Goal: Task Accomplishment & Management: Complete application form

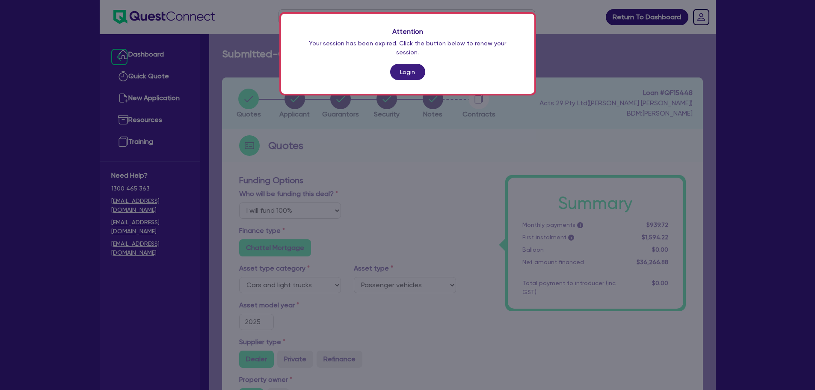
select select "Quest Finance - Platform Funding"
select select "CARS_AND_LIGHT_TRUCKS"
select select "PASSENGER_VEHICLES"
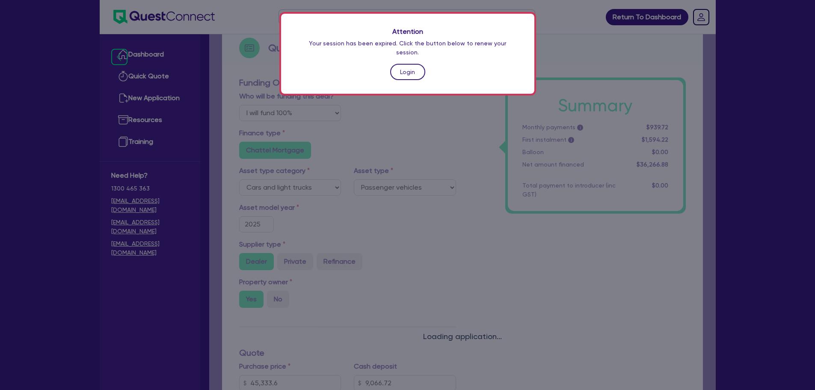
click at [412, 68] on link "Login" at bounding box center [407, 72] width 35 height 16
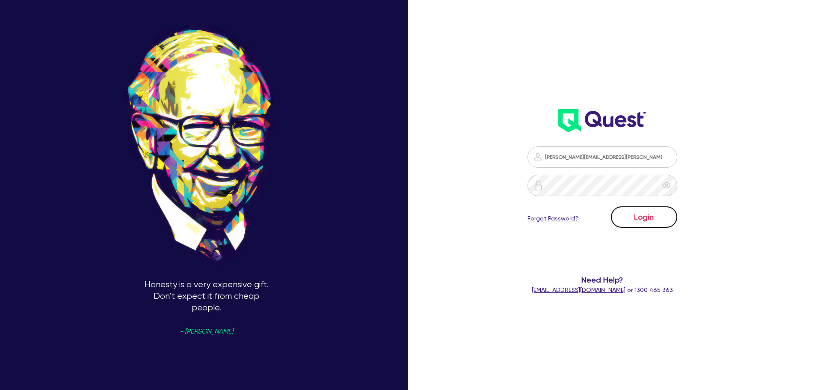
click at [648, 221] on button "Login" at bounding box center [644, 216] width 66 height 21
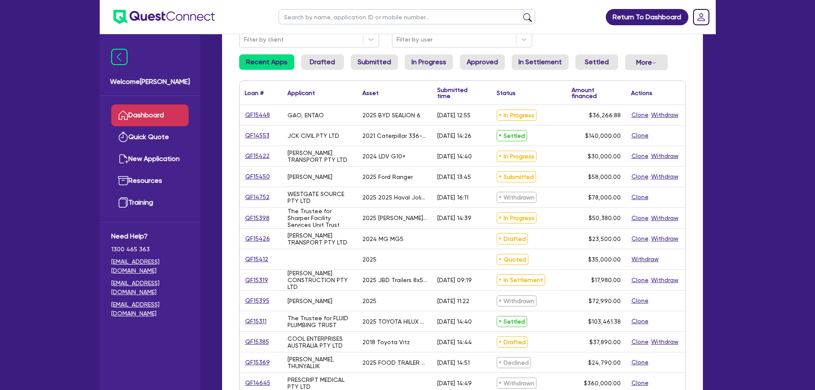
scroll to position [86, 0]
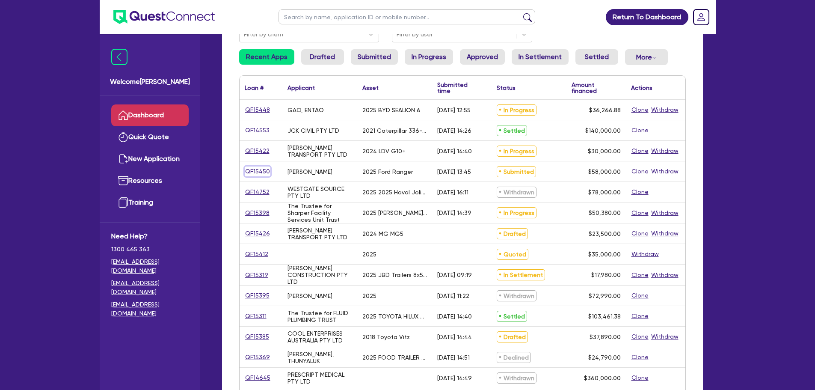
click at [261, 168] on link "QF15450" at bounding box center [258, 171] width 26 height 10
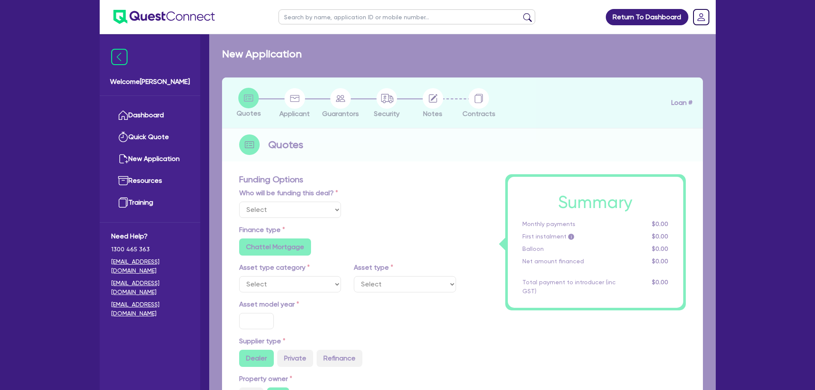
select select "Quest Finance - Own Book"
select select "CARS_AND_LIGHT_TRUCKS"
type input "2025"
radio input "true"
type input "58,000"
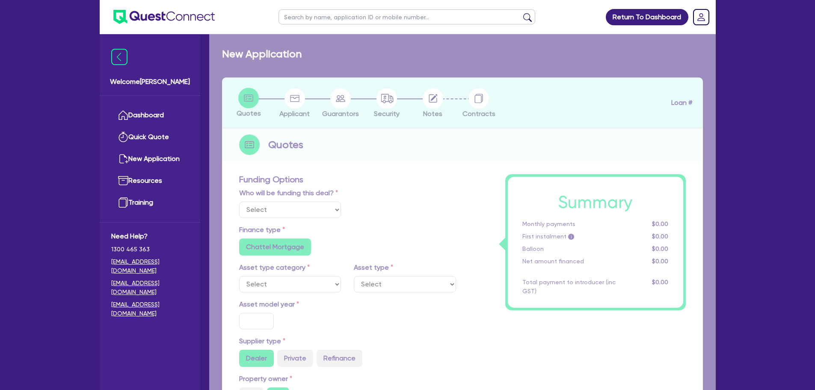
type input "30"
type input "17,400"
type input "8"
type input "4,640"
type input "17.95"
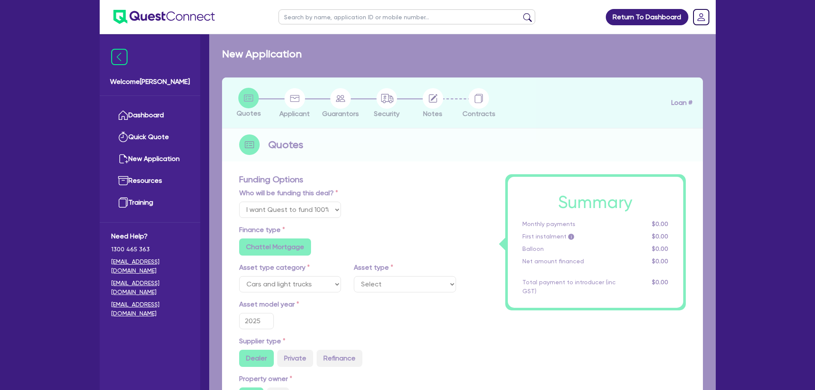
select select "PASSENGER_VEHICLES"
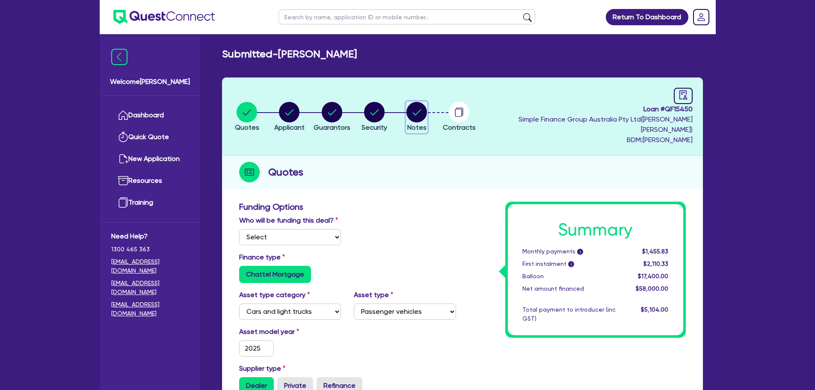
click at [426, 112] on circle "button" at bounding box center [416, 112] width 21 height 21
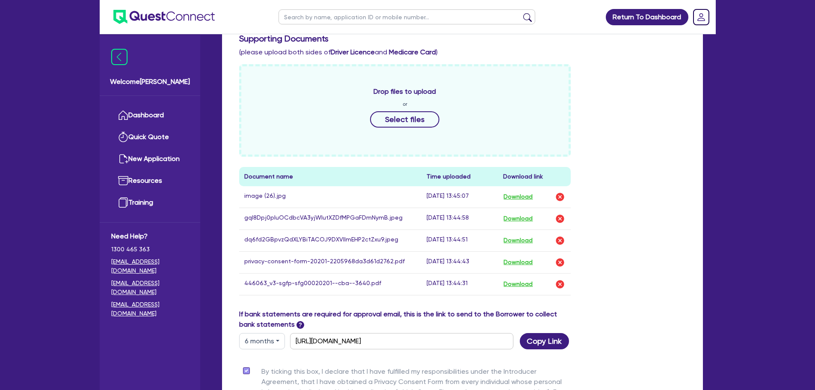
scroll to position [342, 0]
click at [532, 278] on button "Download" at bounding box center [518, 283] width 30 height 11
click at [521, 213] on button "Download" at bounding box center [518, 218] width 30 height 11
click at [684, 150] on div "Drop files to upload or Select files Document name Time uploaded Download link …" at bounding box center [462, 186] width 459 height 245
click at [521, 234] on button "Download" at bounding box center [518, 239] width 30 height 11
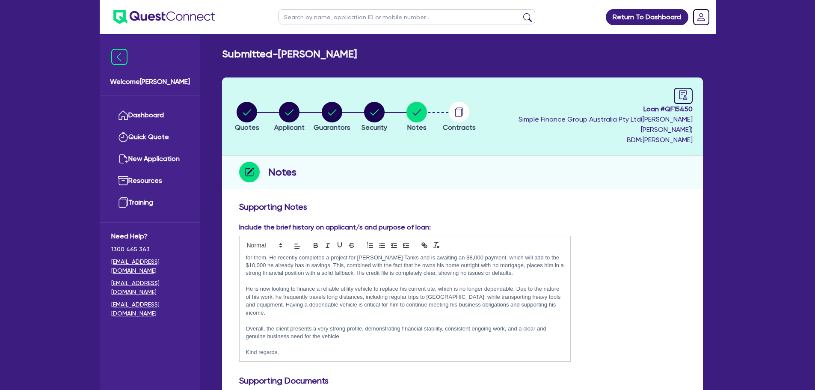
scroll to position [0, 0]
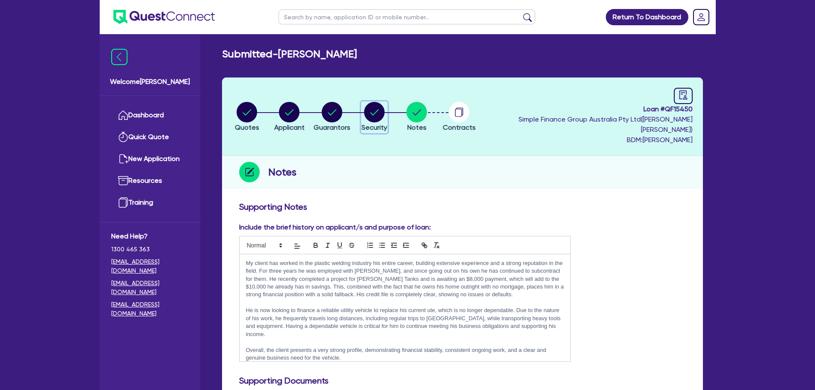
click at [382, 108] on circle "button" at bounding box center [374, 112] width 21 height 21
select select "CARS_AND_LIGHT_TRUCKS"
select select "PASSENGER_VEHICLES"
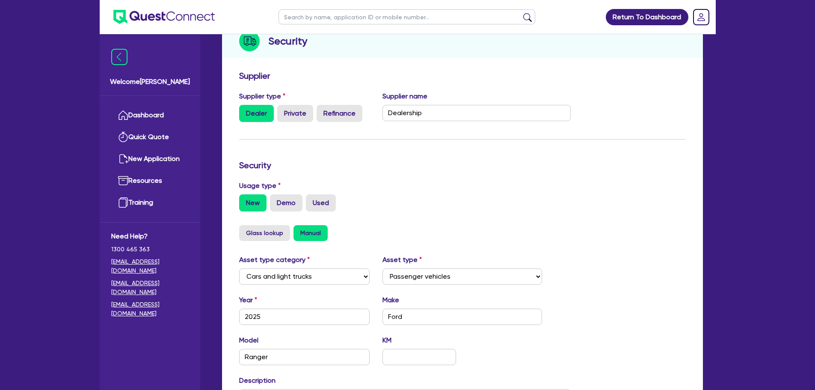
scroll to position [22, 0]
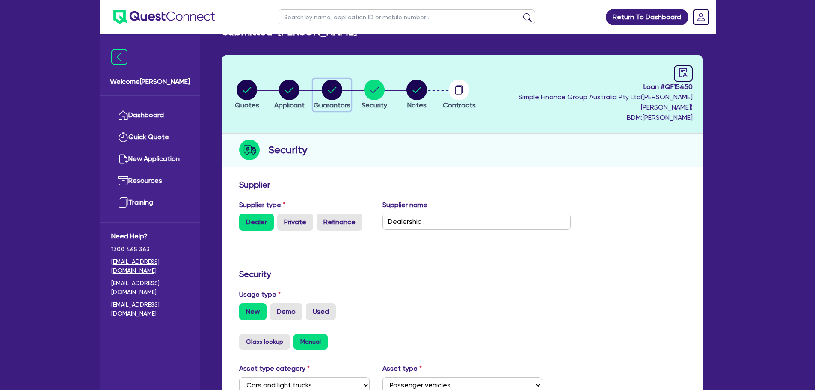
click at [342, 92] on circle "button" at bounding box center [332, 90] width 21 height 21
select select "MR"
select select "QLD"
select select "MARRIED"
select select "CASH"
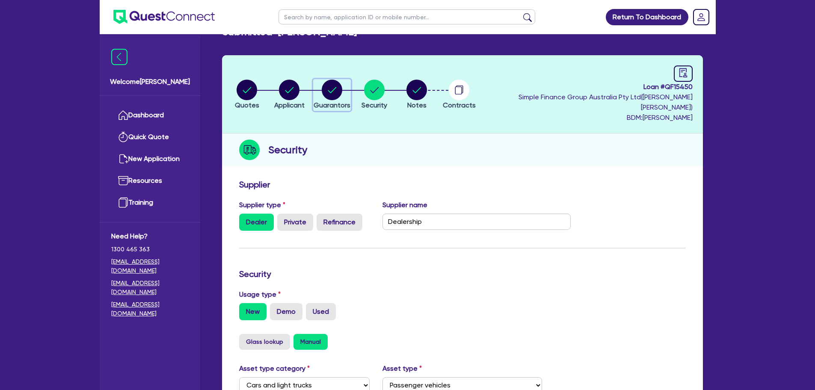
select select "PROPERTY"
select select "VEHICLE"
select select "TRAILER"
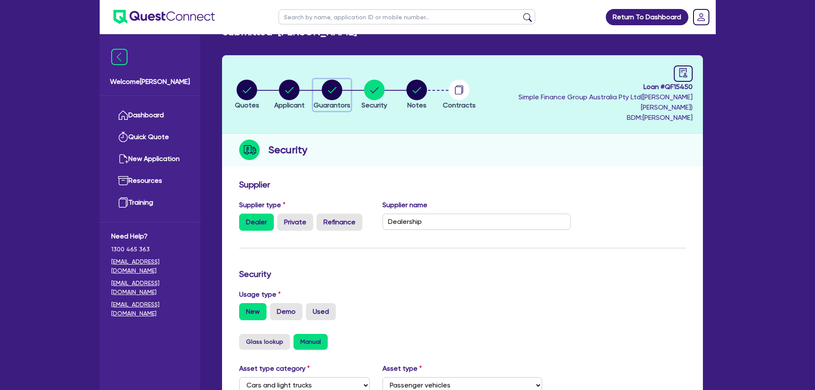
select select "VEHICLE_LOAN"
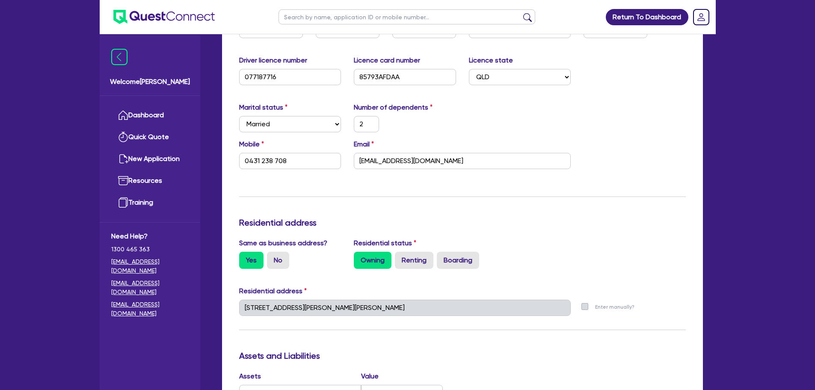
scroll to position [43, 0]
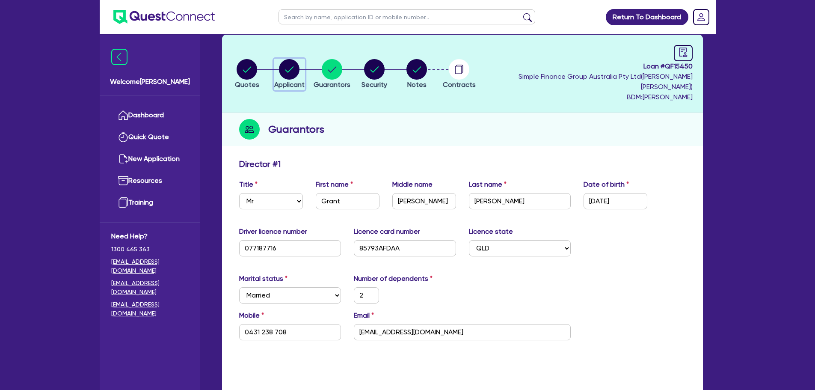
click at [287, 64] on circle "button" at bounding box center [289, 69] width 21 height 21
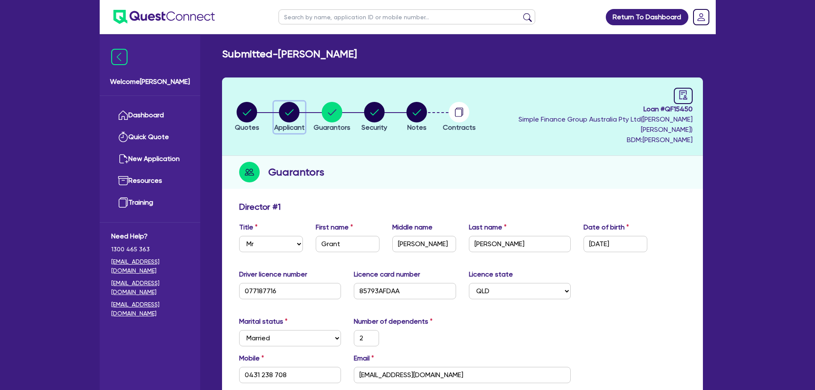
select select "SOLE_TRADER"
select select "MANUFACTURING"
select select "METAL_AND_PLASTICS"
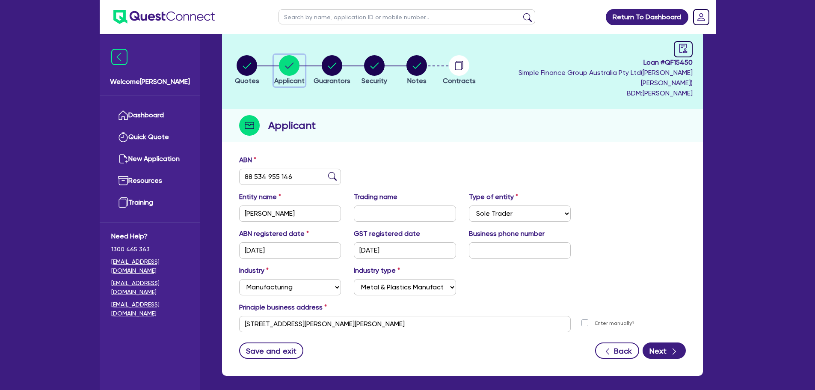
scroll to position [32, 0]
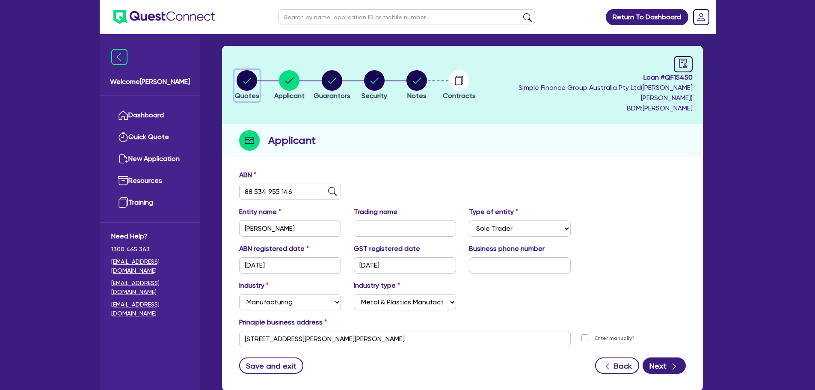
click at [256, 82] on circle "button" at bounding box center [247, 80] width 21 height 21
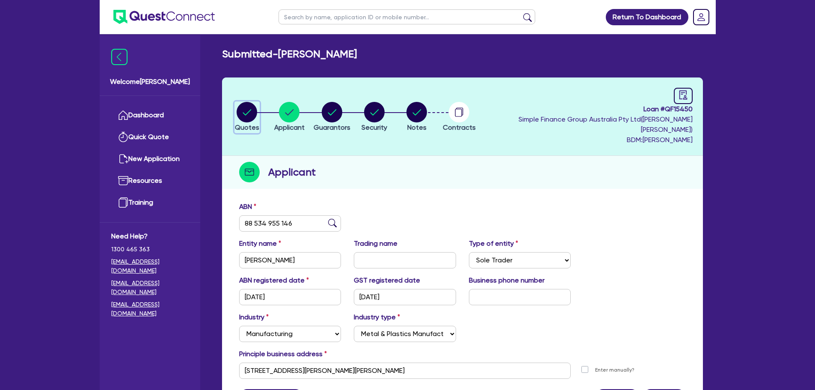
select select "Quest Finance - Own Book"
select select "CARS_AND_LIGHT_TRUCKS"
select select "PASSENGER_VEHICLES"
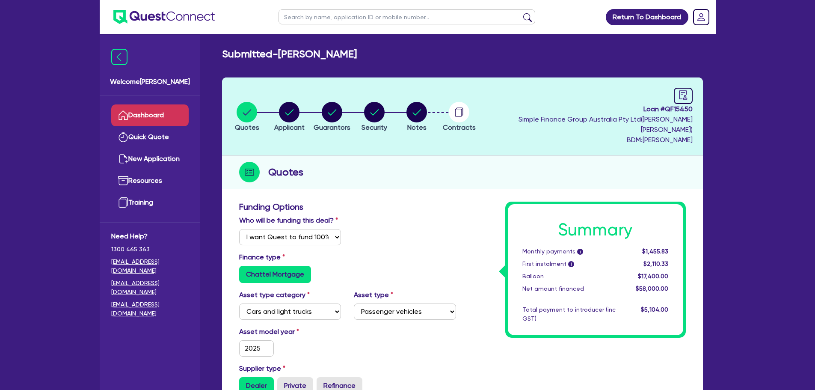
click at [175, 123] on link "Dashboard" at bounding box center [149, 115] width 77 height 22
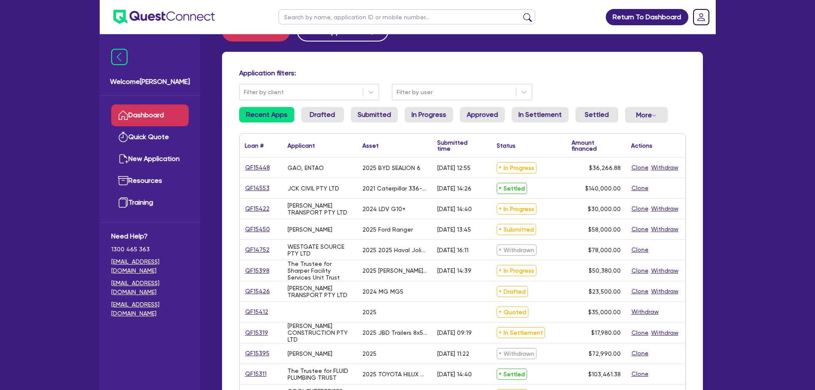
scroll to position [43, 0]
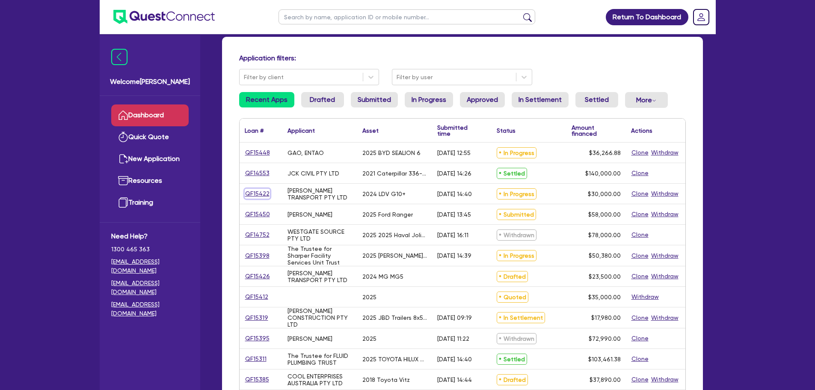
click at [262, 193] on link "QF15422" at bounding box center [257, 194] width 25 height 10
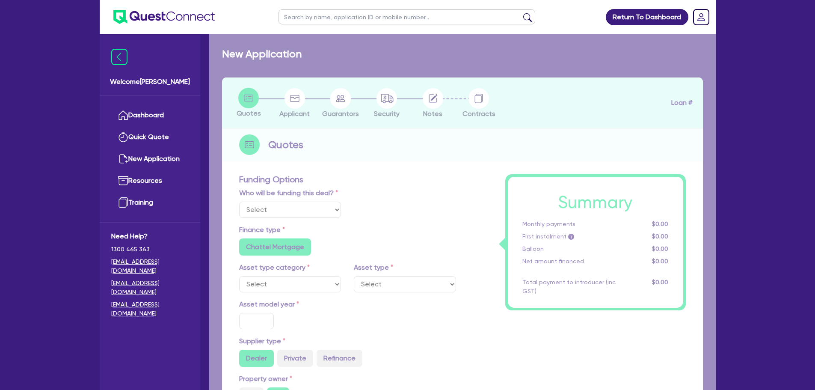
select select "Quest Finance - Own Book"
select select "CARS_AND_LIGHT_TRUCKS"
type input "2024"
radio input "false"
radio input "true"
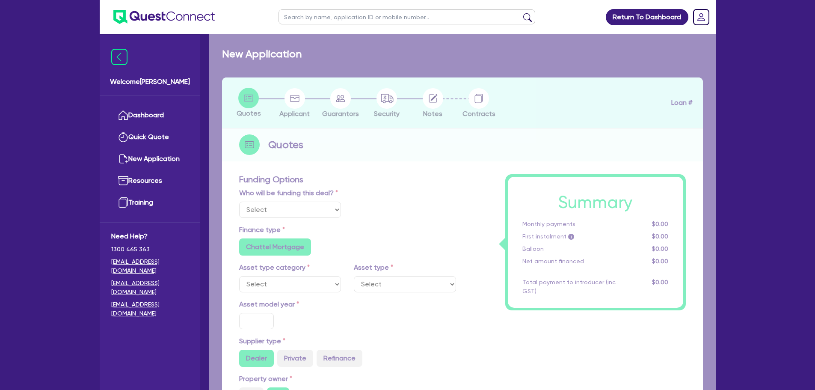
radio input "true"
type input "30,000"
type input "30"
type input "9,000"
type input "10"
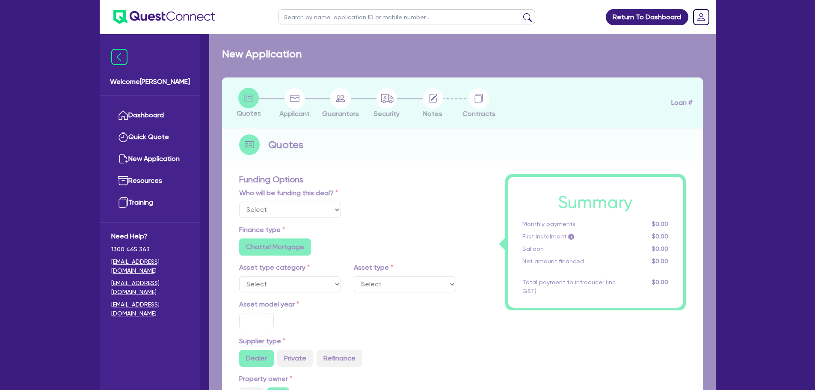
type input "3,000"
type input "17.95"
select select "VANS_AND_UTES"
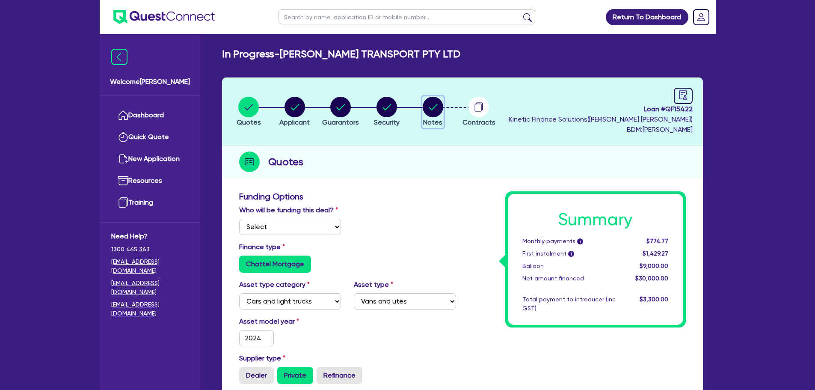
click at [438, 102] on circle "button" at bounding box center [433, 107] width 21 height 21
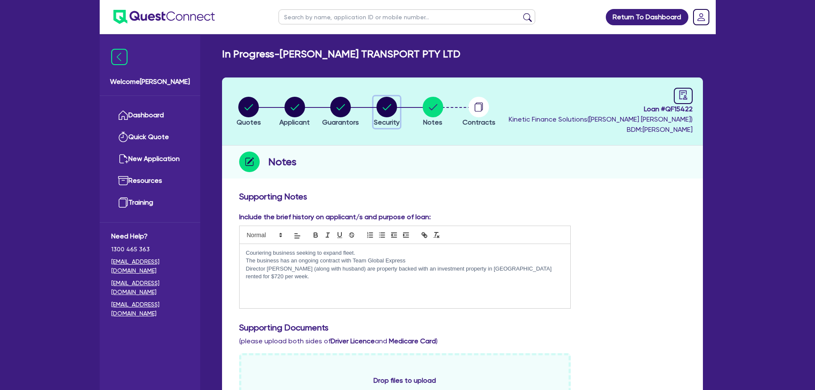
click at [377, 110] on icon "button" at bounding box center [386, 107] width 21 height 21
select select "CARS_AND_LIGHT_TRUCKS"
select select "VANS_AND_UTES"
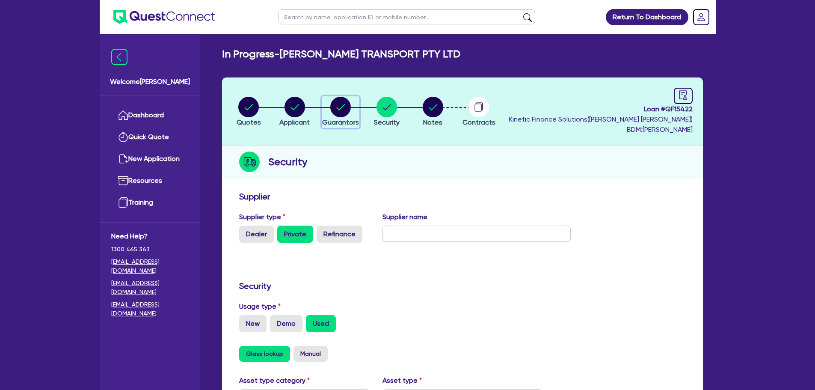
click at [337, 113] on circle "button" at bounding box center [340, 107] width 21 height 21
select select "MS"
select select "[GEOGRAPHIC_DATA]"
select select "MARRIED"
select select "VEHICLE"
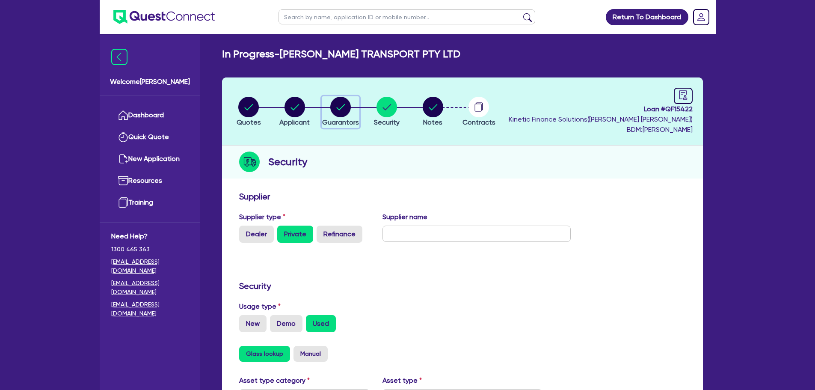
select select "CASH"
select select "INVESTMENT_PROPERTY"
select select "VEHICLE"
select select "MORTGAGE"
select select "VEHICLE_LOAN"
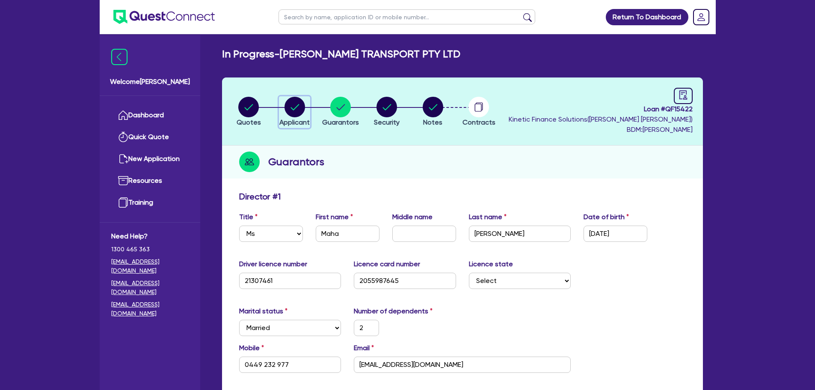
click at [288, 113] on circle "button" at bounding box center [294, 107] width 21 height 21
select select "COMPANY"
select select "TRANSPORT_WAREHOUSING"
select select "POSTAL_DELIVERY"
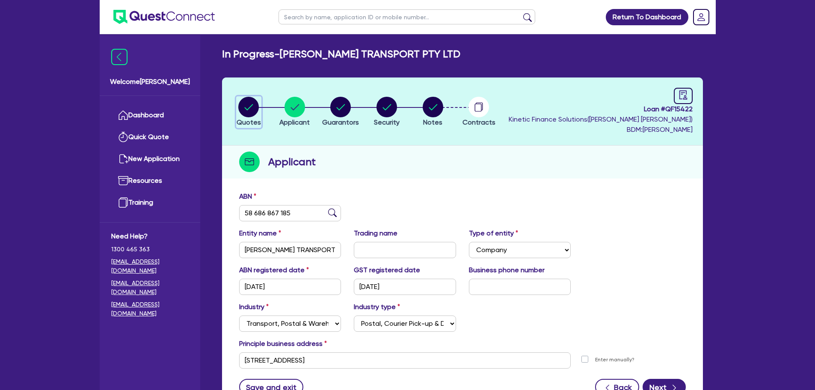
click at [241, 109] on circle "button" at bounding box center [248, 107] width 21 height 21
select select "Quest Finance - Own Book"
select select "CARS_AND_LIGHT_TRUCKS"
select select "VANS_AND_UTES"
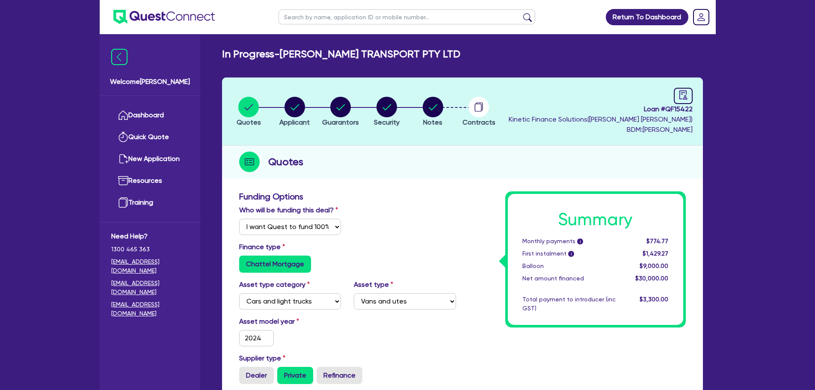
click at [142, 99] on ul "Dashboard Quick Quote New Application Ref Company Ref Salesperson Resources Tra…" at bounding box center [150, 159] width 101 height 126
click at [149, 107] on link "Dashboard" at bounding box center [149, 115] width 77 height 22
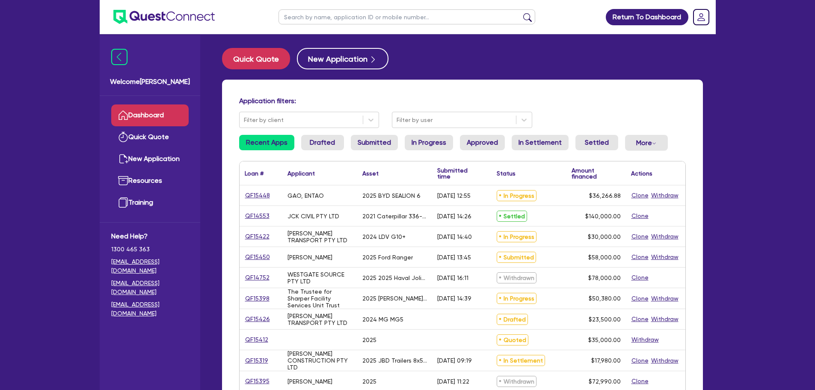
scroll to position [43, 0]
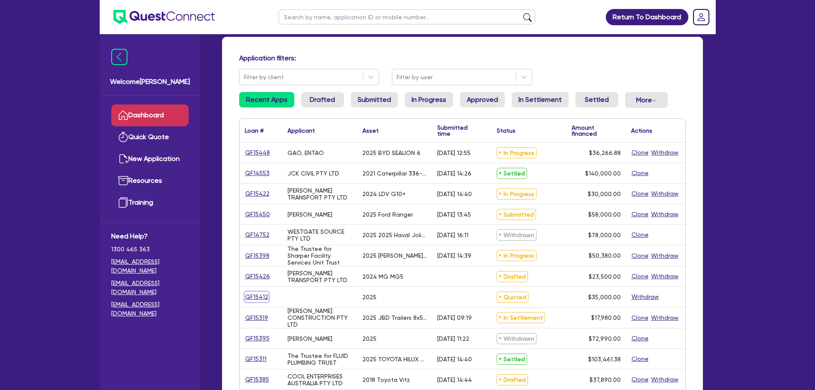
click at [256, 296] on link "QF15412" at bounding box center [257, 297] width 24 height 10
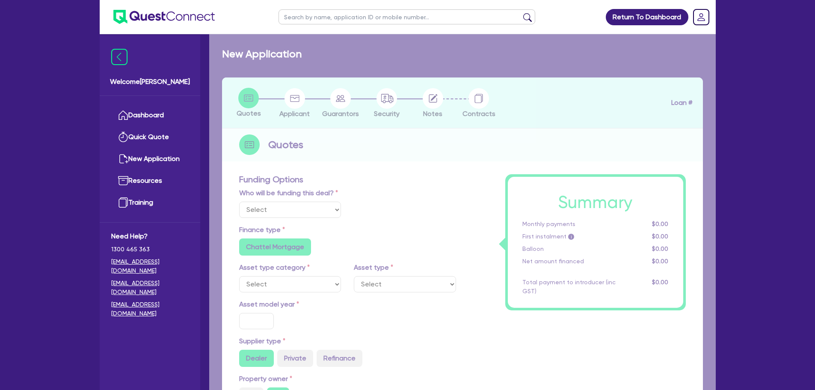
select select "Quest Finance - Own Book"
select select "CARS_AND_LIGHT_TRUCKS"
type input "2025"
radio input "true"
type input "35,000"
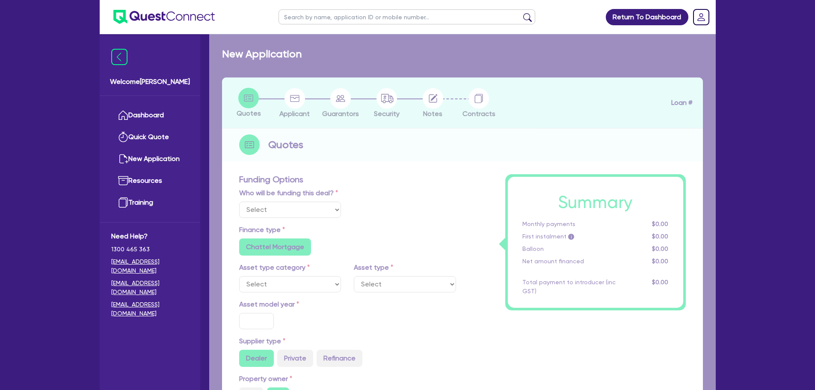
type input "8"
type input "2,800"
type input "17"
type input "990"
select select "PASSENGER_VEHICLES"
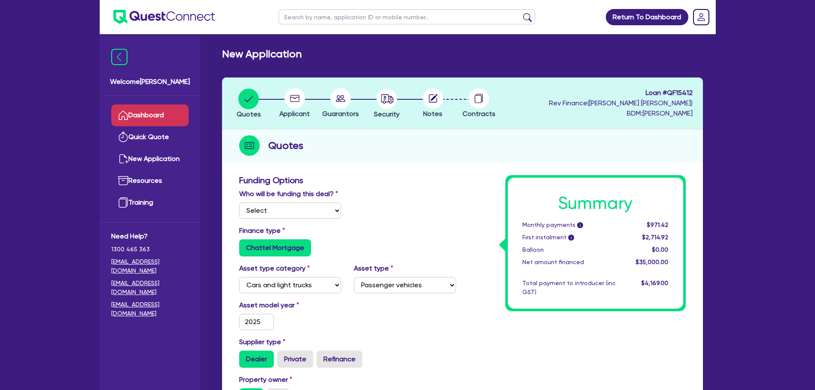
click at [137, 110] on link "Dashboard" at bounding box center [149, 115] width 77 height 22
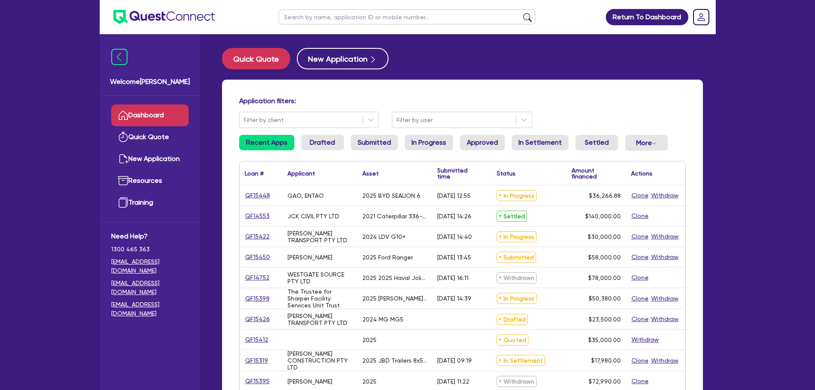
scroll to position [43, 0]
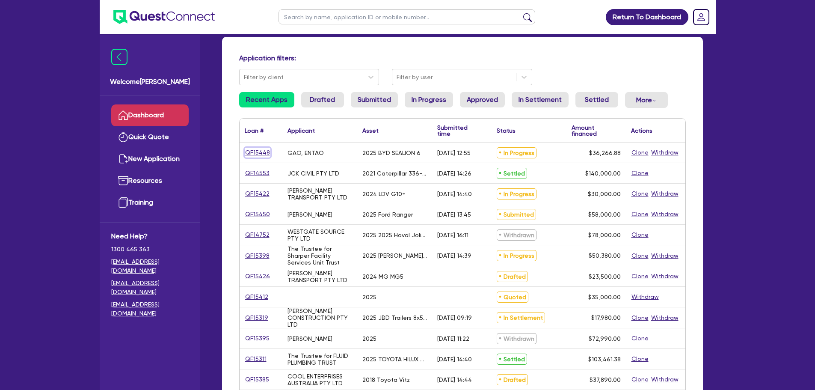
click at [258, 151] on link "QF15448" at bounding box center [258, 153] width 26 height 10
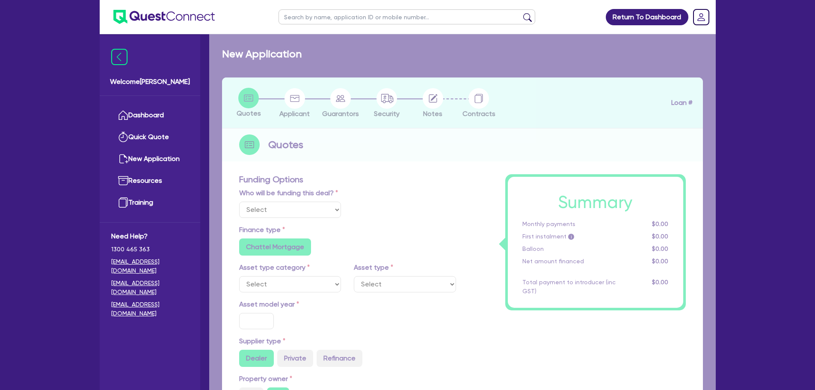
select select "Quest Finance - Platform Funding"
select select "CARS_AND_LIGHT_TRUCKS"
type input "2025"
radio input "true"
type input "45,333.6"
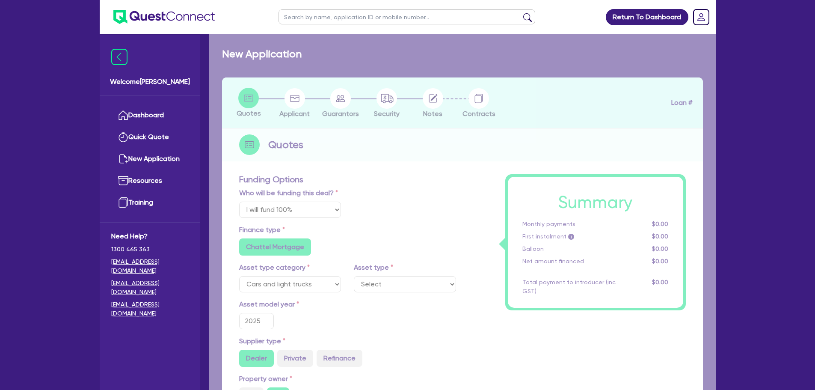
type input "9,066.72"
radio input "true"
type input "11"
select select "PASSENGER_VEHICLES"
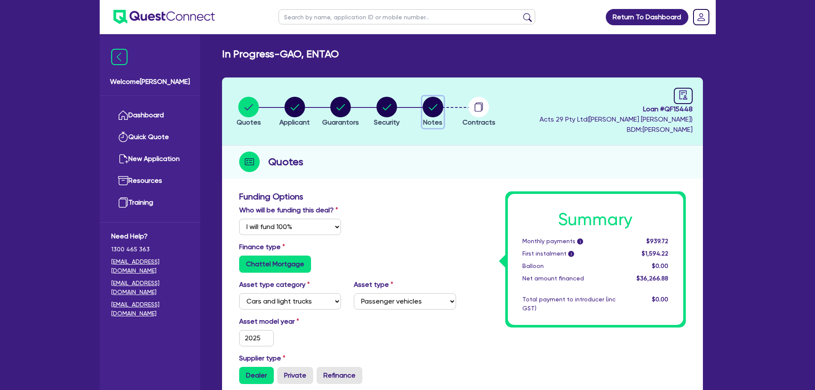
click at [430, 117] on button "Notes" at bounding box center [432, 112] width 21 height 32
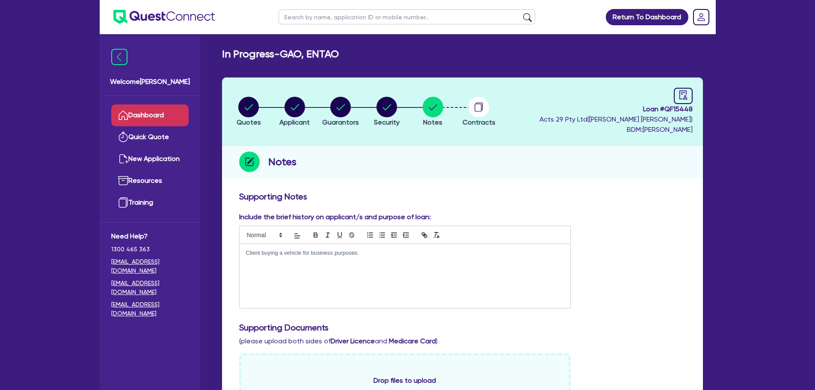
click at [177, 117] on link "Dashboard" at bounding box center [149, 115] width 77 height 22
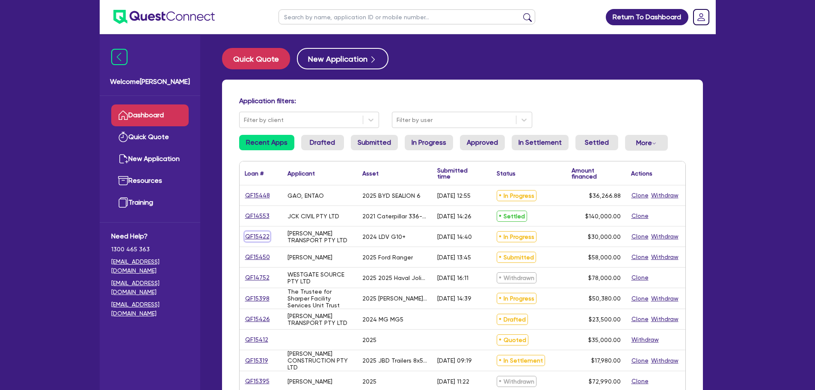
click at [252, 232] on link "QF15422" at bounding box center [257, 236] width 25 height 10
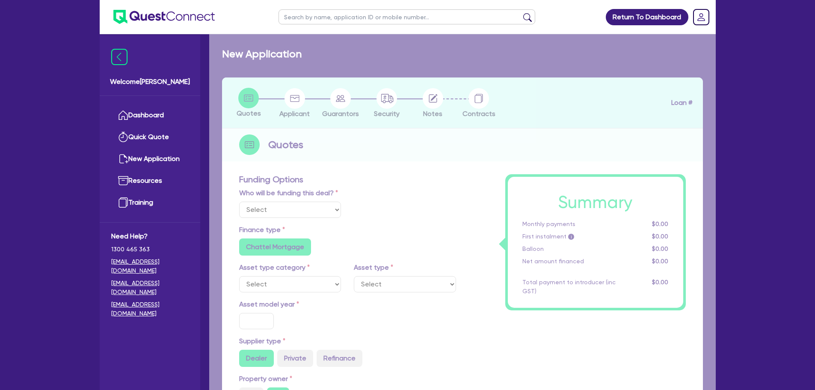
select select "Quest Finance - Own Book"
select select "CARS_AND_LIGHT_TRUCKS"
type input "2024"
radio input "false"
radio input "true"
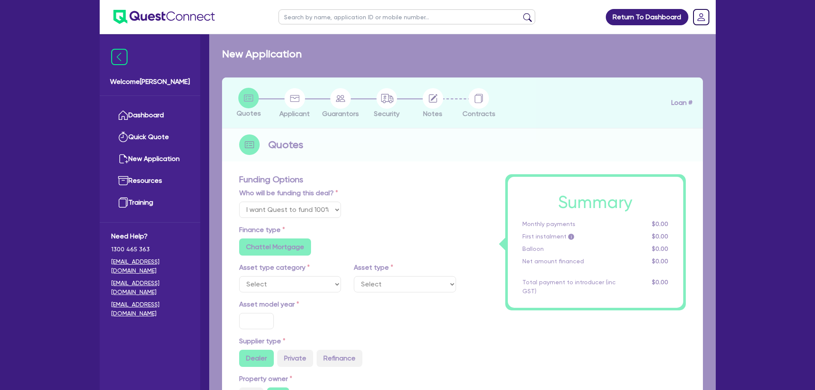
radio input "true"
type input "30,000"
type input "30"
type input "9,000"
type input "10"
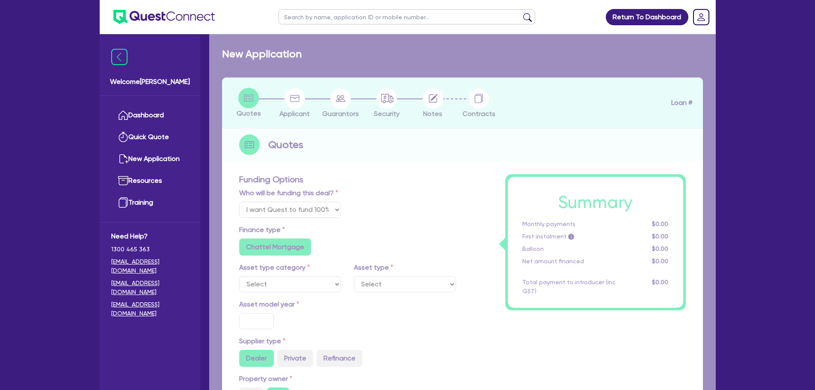
type input "3,000"
type input "17.95"
select select "VANS_AND_UTES"
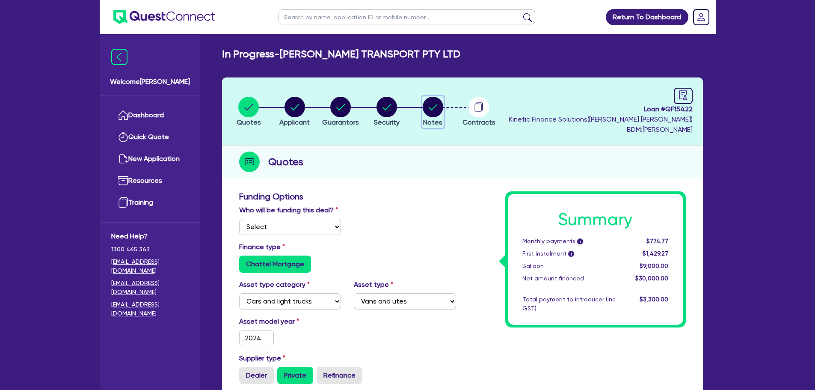
click at [441, 104] on circle "button" at bounding box center [433, 107] width 21 height 21
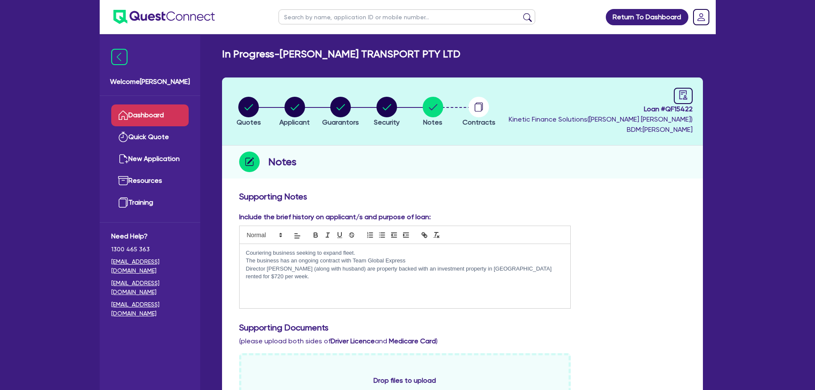
click at [155, 106] on link "Dashboard" at bounding box center [149, 115] width 77 height 22
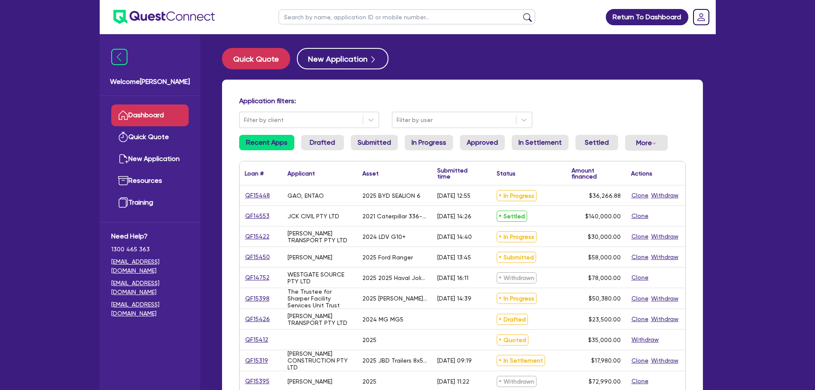
scroll to position [43, 0]
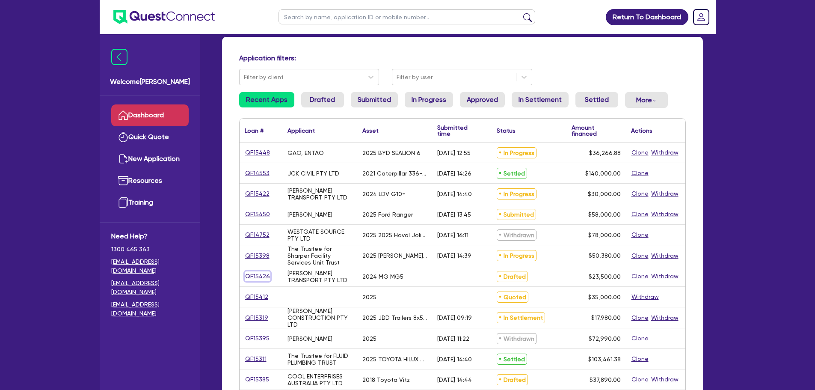
click at [258, 276] on link "QF15426" at bounding box center [258, 276] width 26 height 10
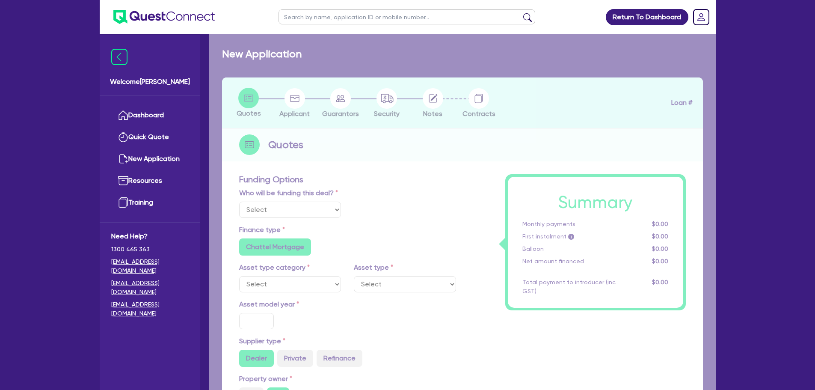
select select "Quest Finance - Own Book"
select select "CARS_AND_LIGHT_TRUCKS"
type input "2024"
radio input "false"
radio input "true"
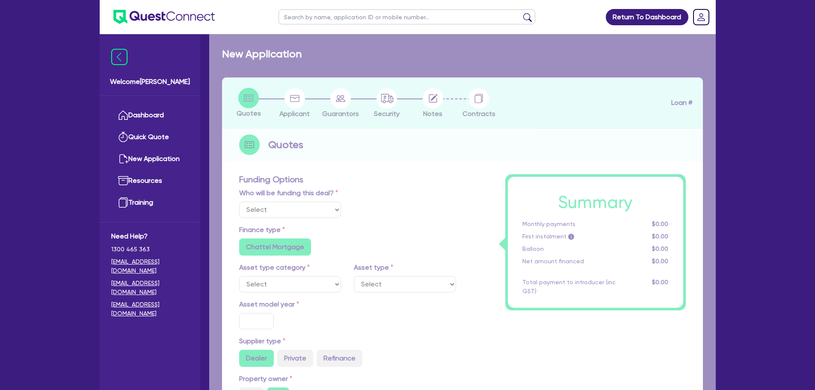
radio input "true"
type input "23,500"
type input "30"
type input "7,050"
type input "10"
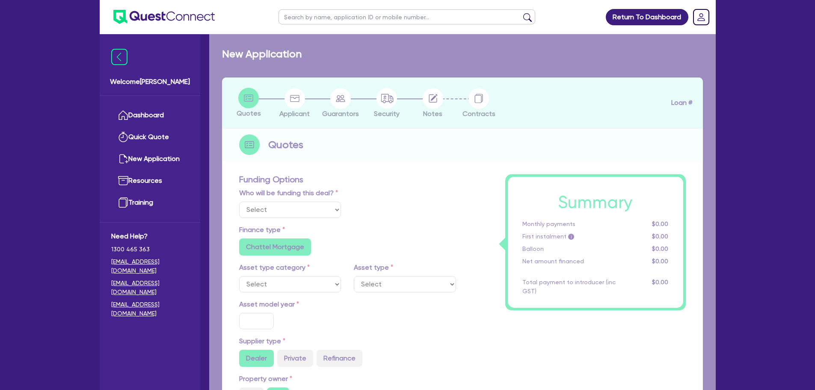
type input "2,350"
type input "17.95"
type input "900"
select select "PASSENGER_VEHICLES"
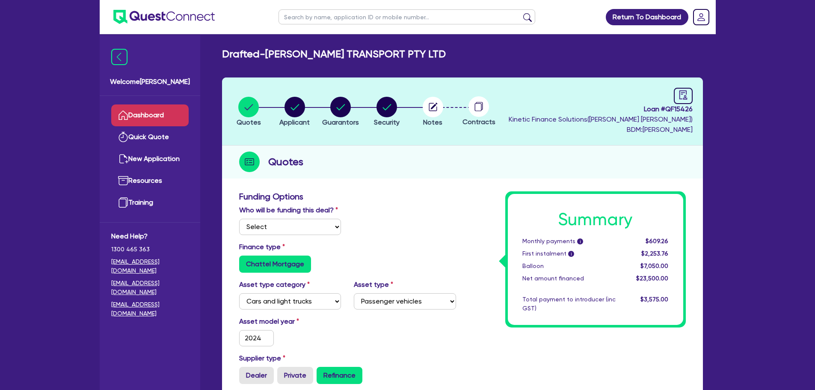
click at [157, 115] on link "Dashboard" at bounding box center [149, 115] width 77 height 22
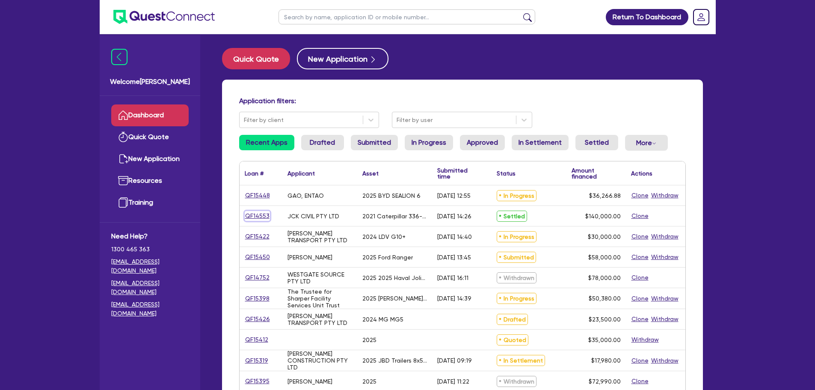
click at [246, 212] on link "QF14553" at bounding box center [257, 216] width 25 height 10
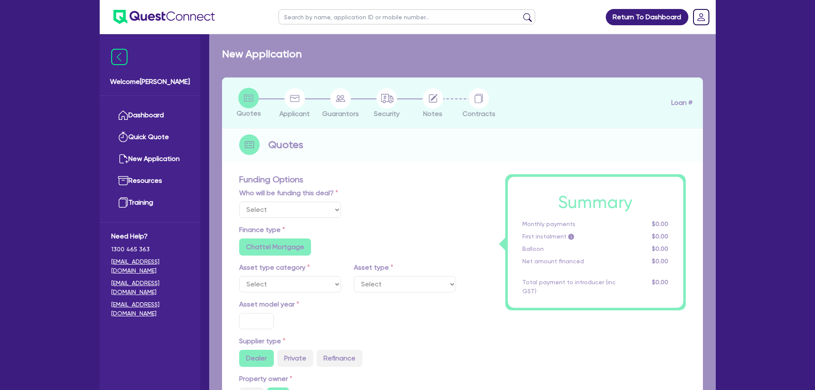
select select "Quest Finance - Own Book"
select select "PRIMARY_ASSETS"
type input "2021"
type input "264,000"
type input "124,000"
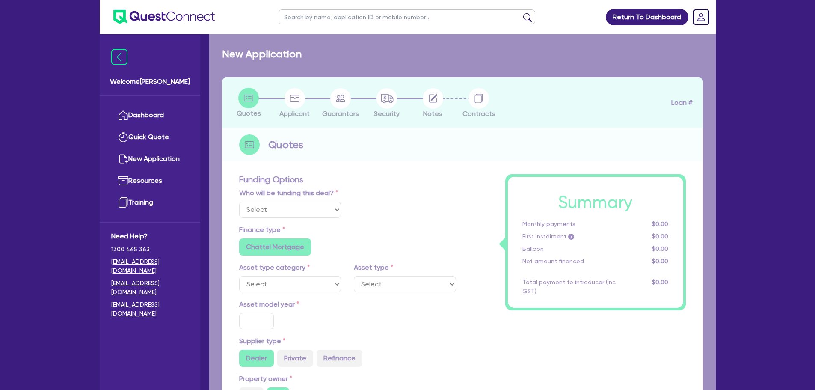
type input "30"
type input "79,200"
type input "7"
type input "9,800"
type input "17.95"
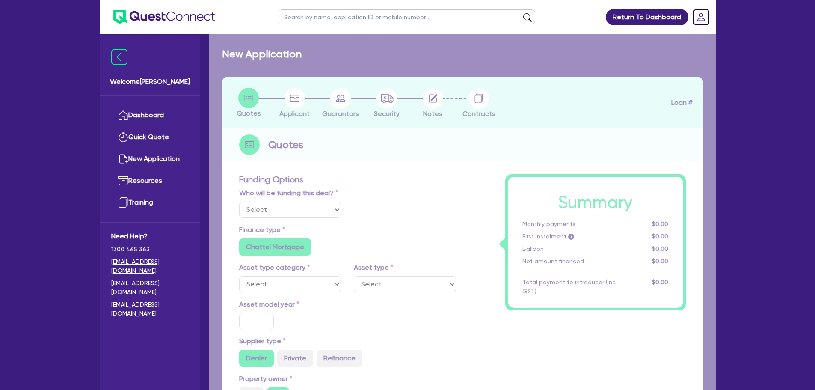
type input "900"
select select "YELLOW_GOODS_AND_EXCAVATORS"
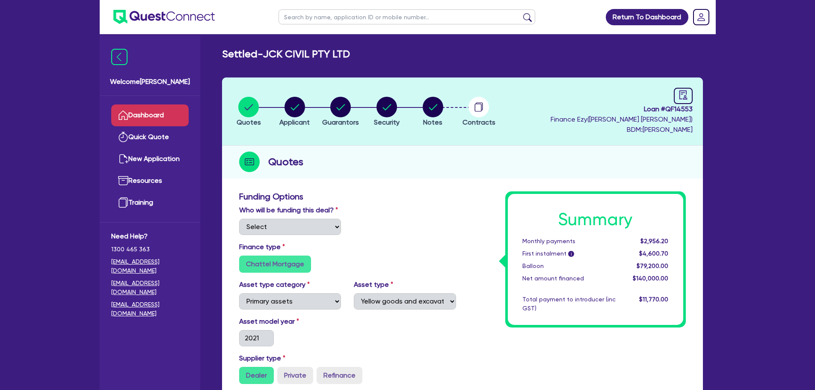
click at [176, 117] on link "Dashboard" at bounding box center [149, 115] width 77 height 22
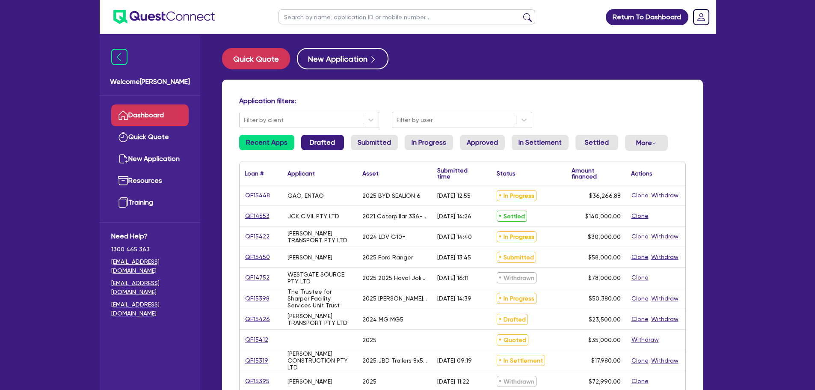
click at [328, 143] on link "Drafted" at bounding box center [322, 142] width 43 height 15
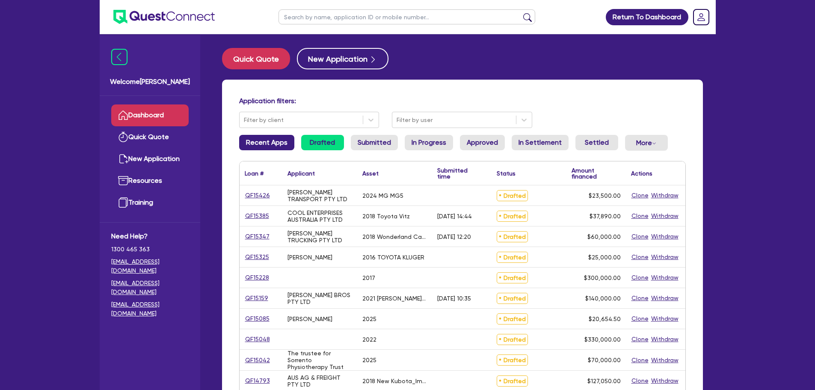
click at [280, 148] on link "Recent Apps" at bounding box center [266, 142] width 55 height 15
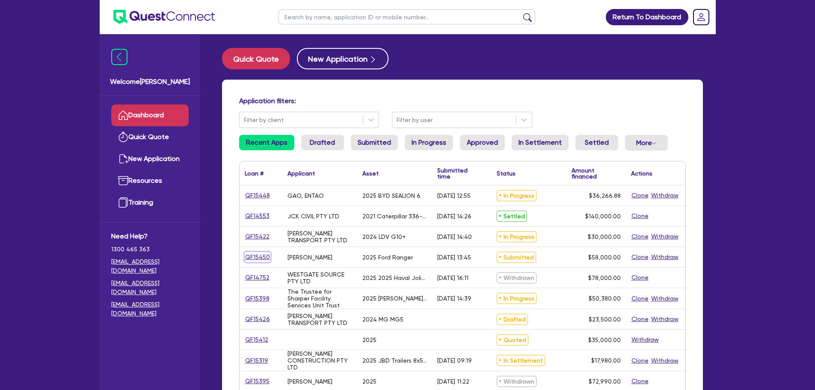
click at [261, 255] on link "QF15450" at bounding box center [258, 257] width 26 height 10
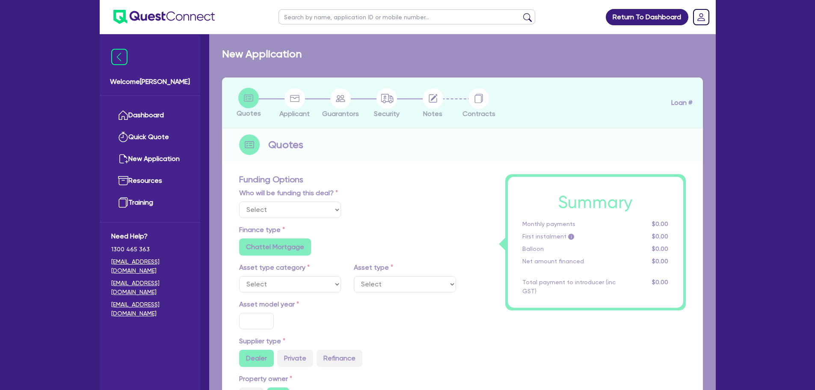
select select "Quest Finance - Own Book"
select select "CARS_AND_LIGHT_TRUCKS"
type input "2025"
radio input "true"
type input "58,000"
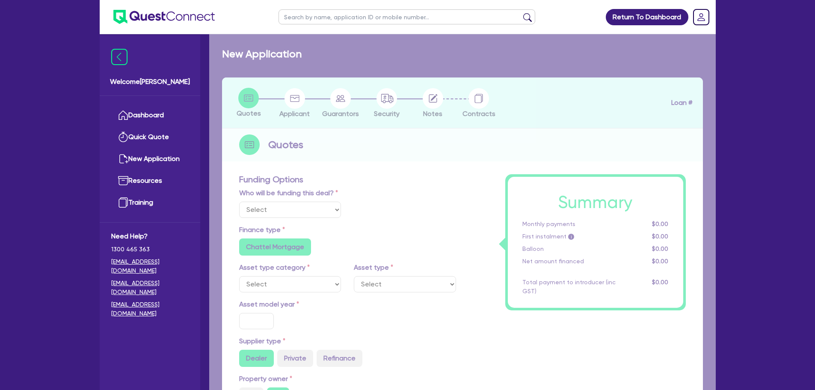
type input "30"
type input "17,400"
type input "8"
type input "4,640"
type input "17.95"
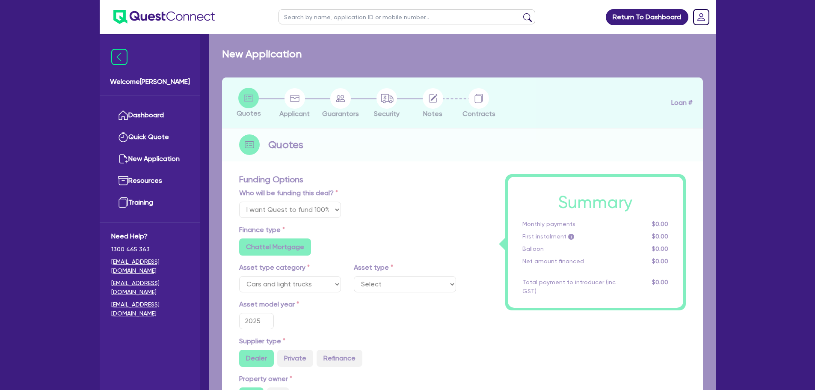
select select "PASSENGER_VEHICLES"
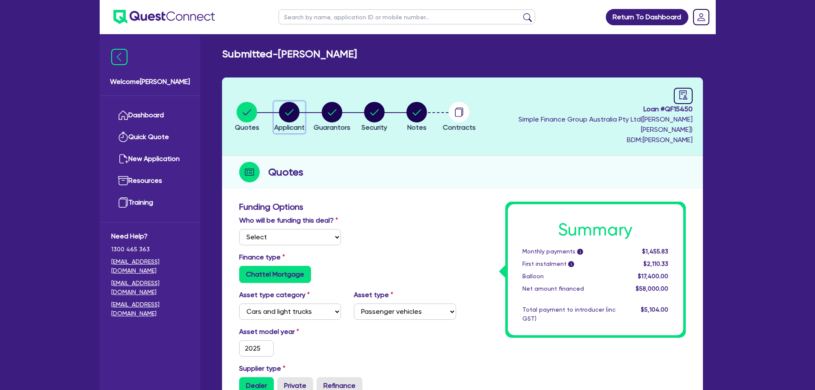
click at [299, 116] on icon "button" at bounding box center [289, 112] width 21 height 21
select select "SOLE_TRADER"
select select "MANUFACTURING"
select select "METAL_AND_PLASTICS"
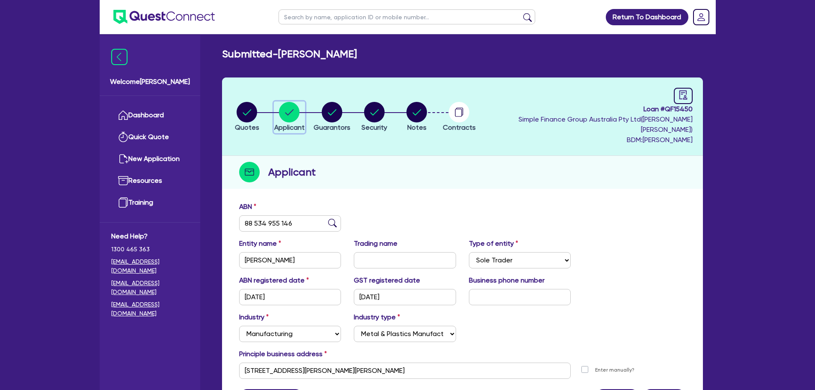
scroll to position [43, 0]
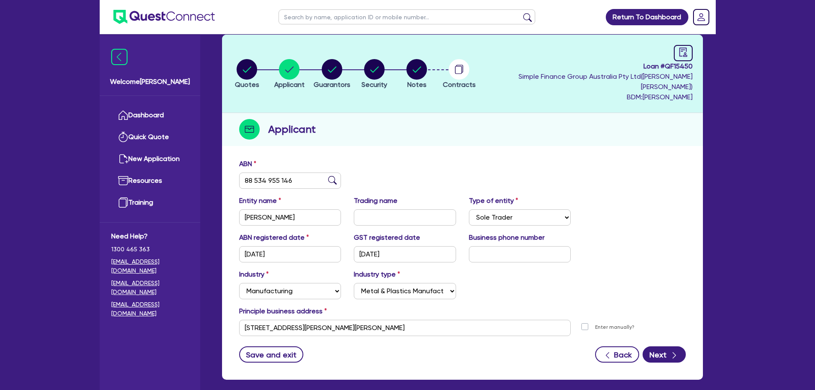
click at [326, 32] on ul at bounding box center [407, 17] width 274 height 34
click at [337, 59] on icon "button" at bounding box center [332, 69] width 21 height 21
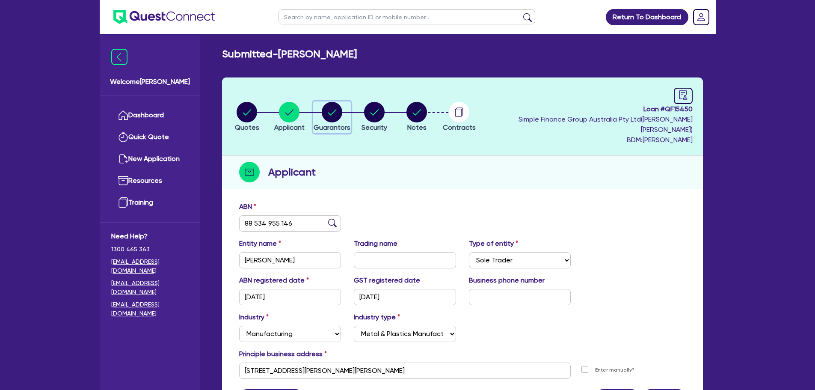
select select "MR"
select select "QLD"
select select "MARRIED"
select select "CASH"
select select "PROPERTY"
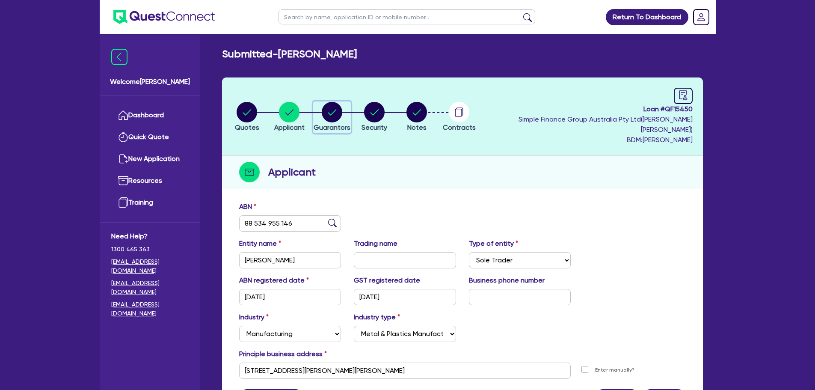
select select "VEHICLE"
select select "TRAILER"
select select "VEHICLE_LOAN"
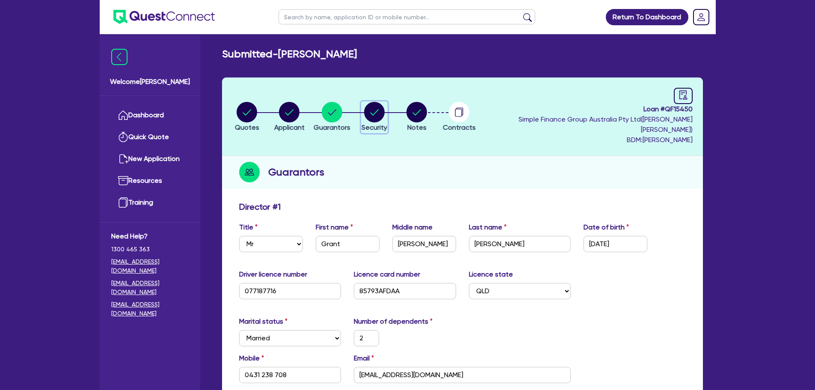
click at [385, 104] on circle "button" at bounding box center [374, 112] width 21 height 21
select select "CARS_AND_LIGHT_TRUCKS"
select select "PASSENGER_VEHICLES"
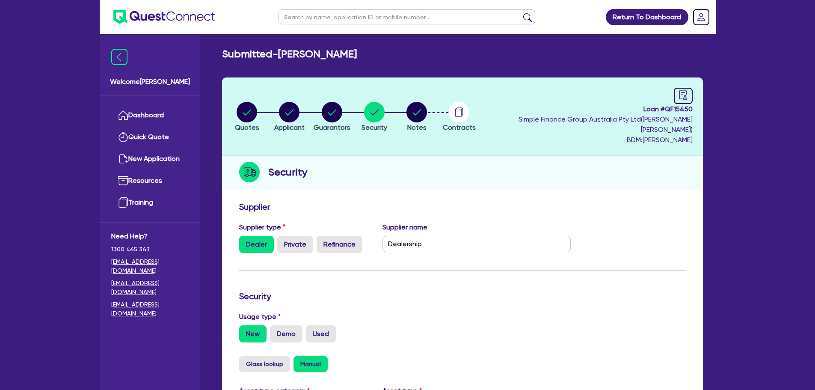
click at [438, 109] on li "Notes" at bounding box center [416, 116] width 42 height 30
click at [427, 110] on circle "button" at bounding box center [416, 112] width 21 height 21
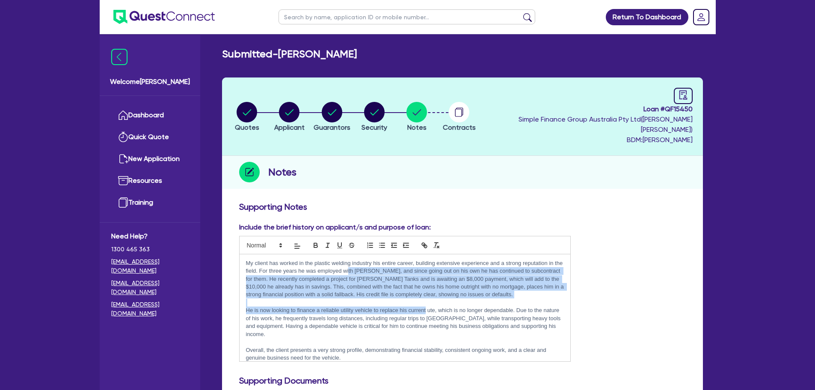
drag, startPoint x: 358, startPoint y: 261, endPoint x: 426, endPoint y: 296, distance: 76.5
click at [426, 296] on div "My client has worked in the plastic welding industry his entire career, buildin…" at bounding box center [405, 307] width 331 height 107
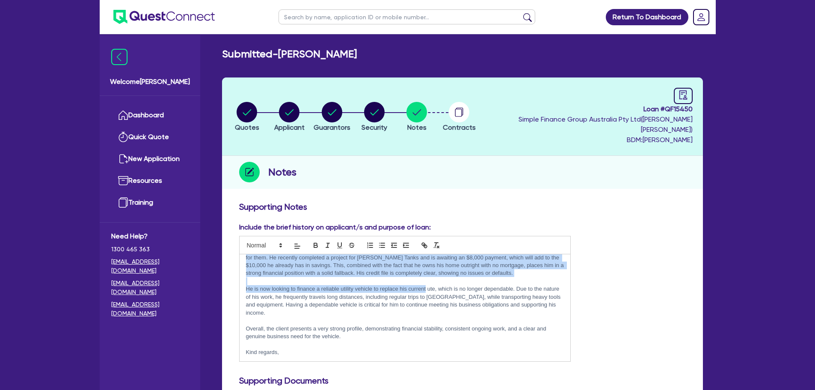
click at [404, 285] on p "He is now looking to finance a reliable utility vehicle to replace his current …" at bounding box center [405, 301] width 318 height 32
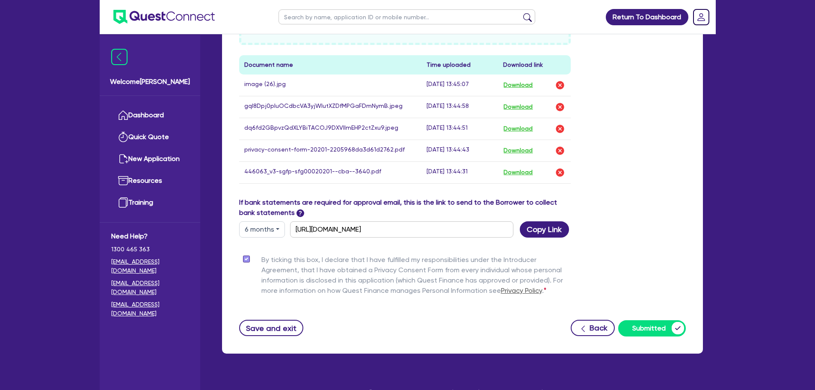
scroll to position [459, 0]
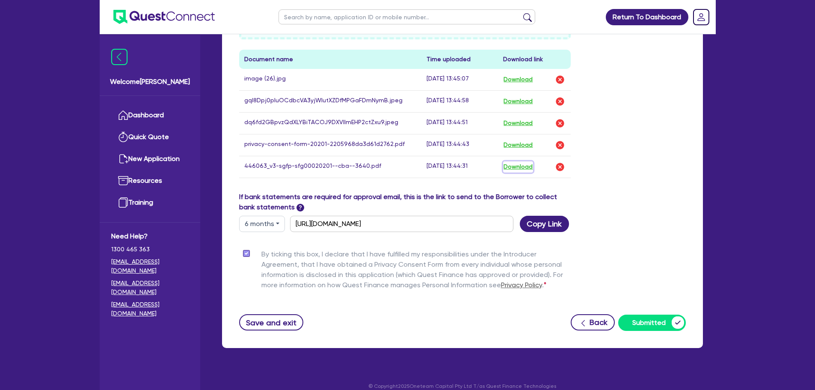
click at [520, 161] on button "Download" at bounding box center [518, 166] width 30 height 11
click at [141, 104] on link "Dashboard" at bounding box center [149, 115] width 77 height 22
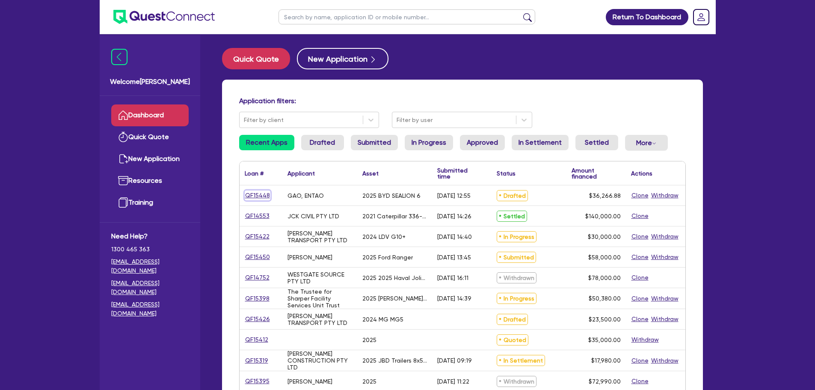
click at [259, 196] on link "QF15448" at bounding box center [258, 195] width 26 height 10
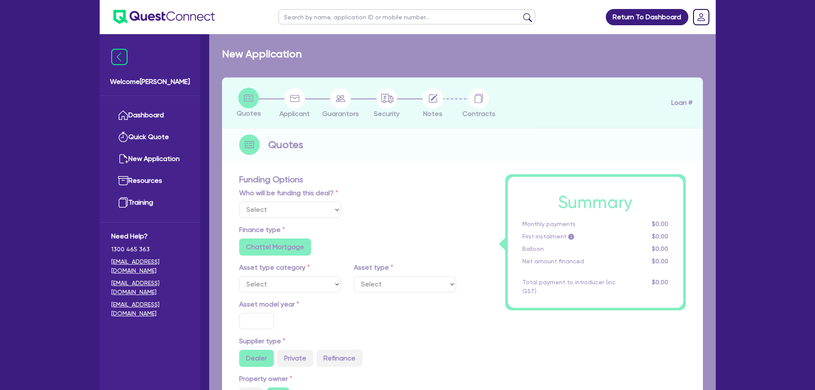
select select "Quest Finance - Platform Funding"
select select "CARS_AND_LIGHT_TRUCKS"
type input "2025"
radio input "true"
type input "45,333.6"
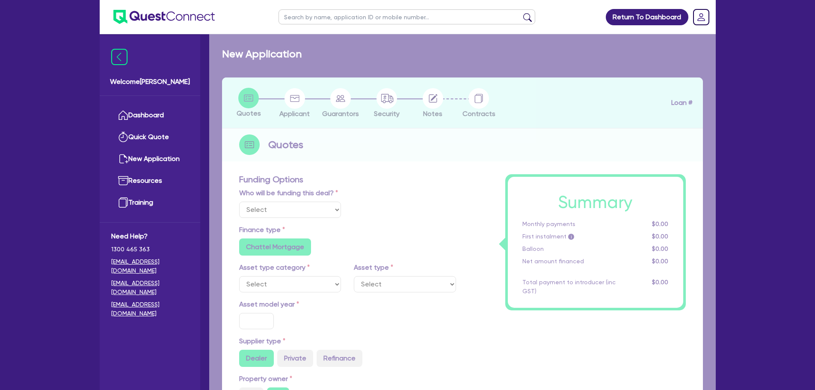
type input "9,066.72"
radio input "true"
type input "11"
select select "PASSENGER_VEHICLES"
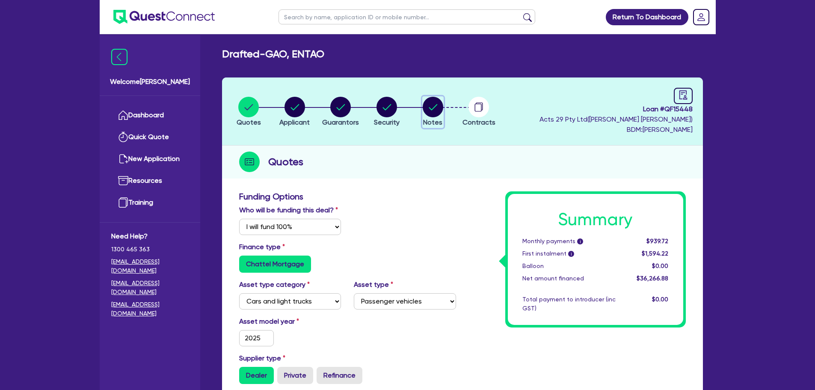
click at [437, 105] on circle "button" at bounding box center [433, 107] width 21 height 21
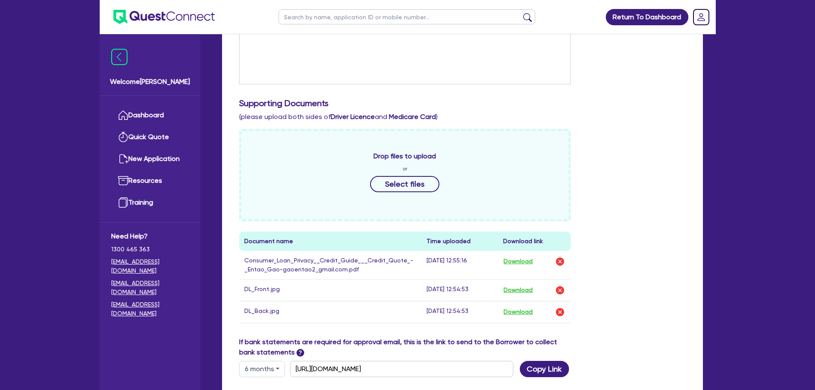
scroll to position [257, 0]
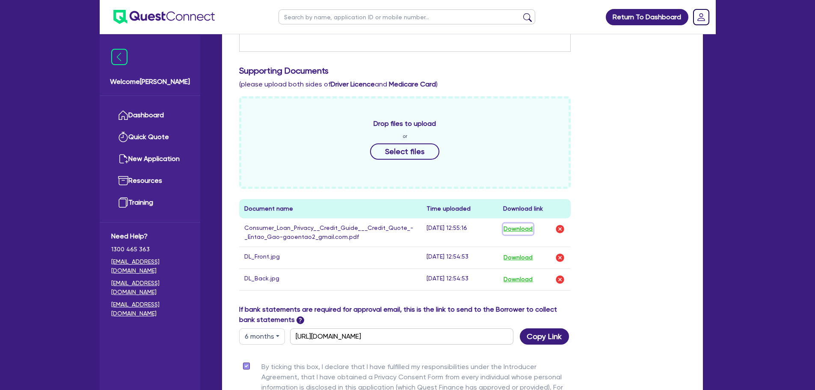
click at [528, 228] on button "Download" at bounding box center [518, 228] width 30 height 11
click at [157, 124] on link "Dashboard" at bounding box center [149, 115] width 77 height 22
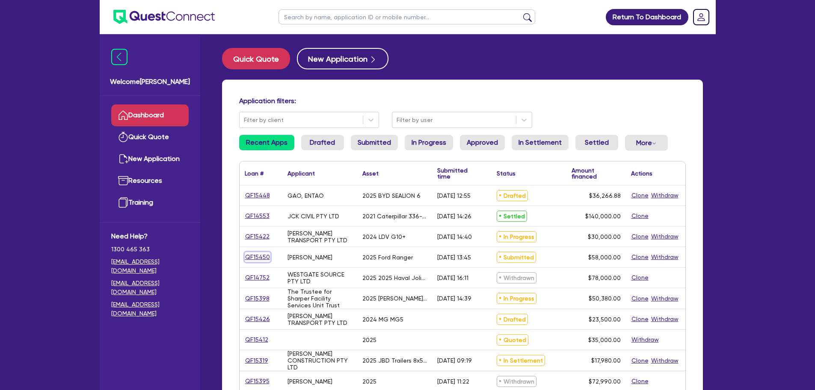
click at [255, 258] on link "QF15450" at bounding box center [258, 257] width 26 height 10
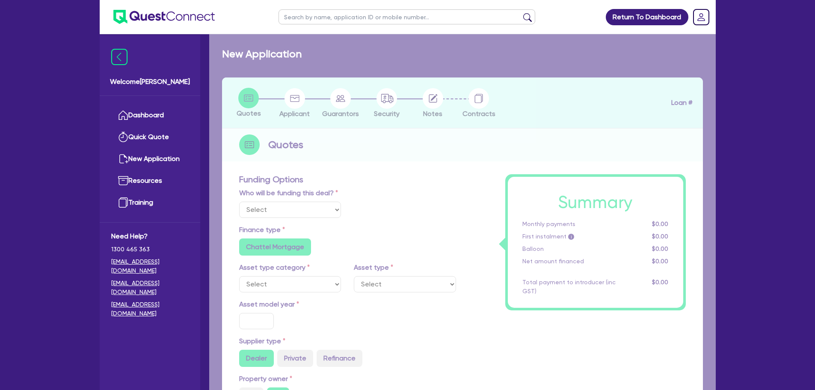
select select "Quest Finance - Own Book"
select select "CARS_AND_LIGHT_TRUCKS"
type input "2025"
radio input "true"
type input "58,000"
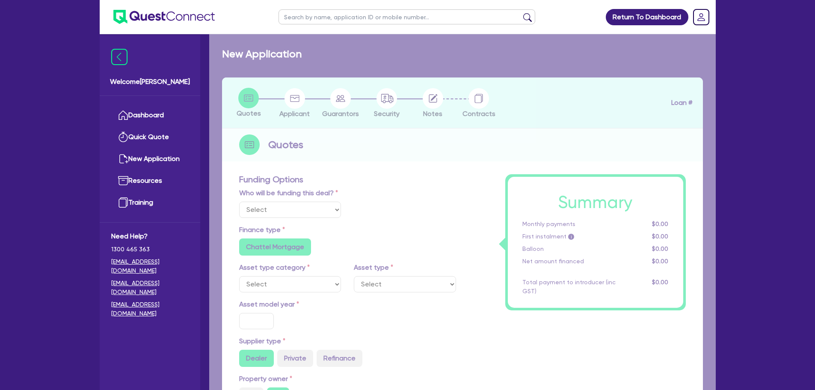
type input "30"
type input "17,400"
type input "8"
type input "4,640"
type input "17.95"
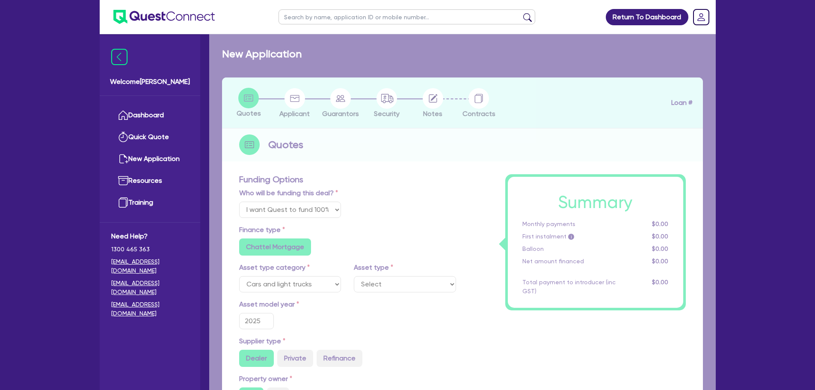
select select "PASSENGER_VEHICLES"
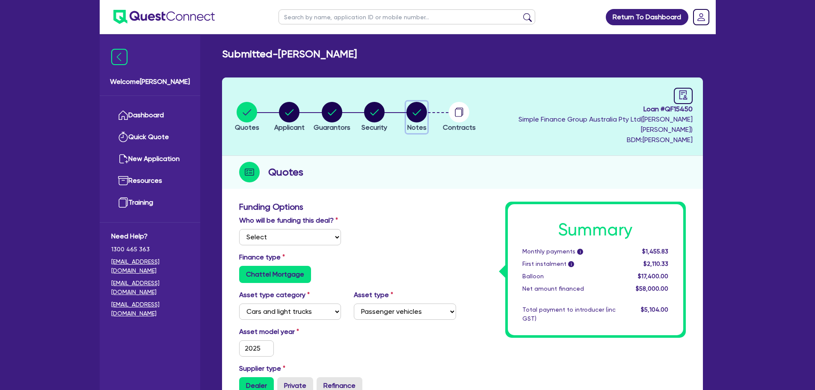
click at [427, 105] on circle "button" at bounding box center [416, 112] width 21 height 21
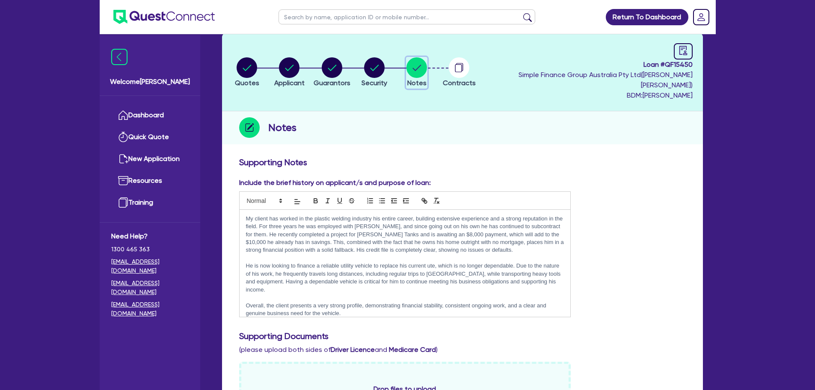
scroll to position [86, 0]
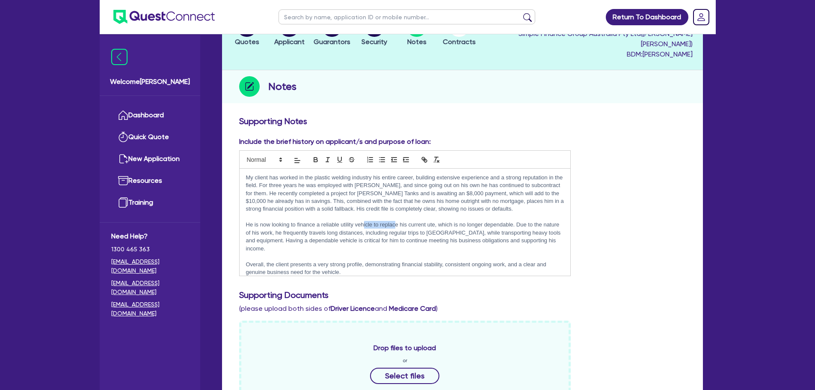
drag, startPoint x: 363, startPoint y: 211, endPoint x: 402, endPoint y: 215, distance: 39.2
click at [396, 221] on p "He is now looking to finance a reliable utility vehicle to replace his current …" at bounding box center [405, 237] width 318 height 32
click at [461, 221] on p "He is now looking to finance a reliable utility vehicle to replace his current …" at bounding box center [405, 237] width 318 height 32
drag, startPoint x: 349, startPoint y: 213, endPoint x: 381, endPoint y: 225, distance: 35.0
click at [381, 225] on p "He is now looking to finance a reliable utility vehicle to replace his current …" at bounding box center [405, 237] width 318 height 32
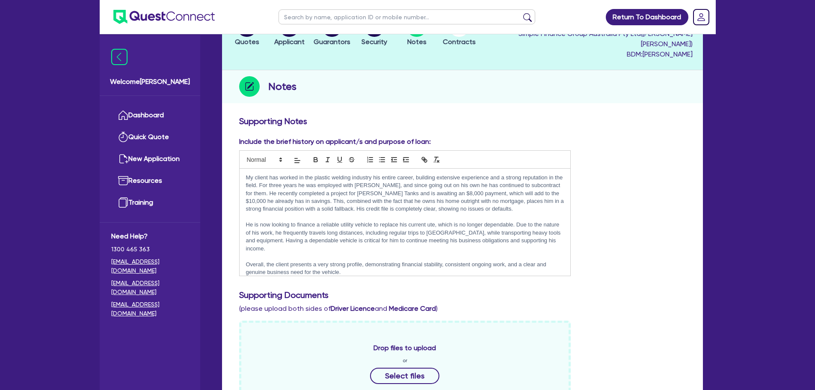
click at [393, 226] on p "He is now looking to finance a reliable utility vehicle to replace his current …" at bounding box center [405, 237] width 318 height 32
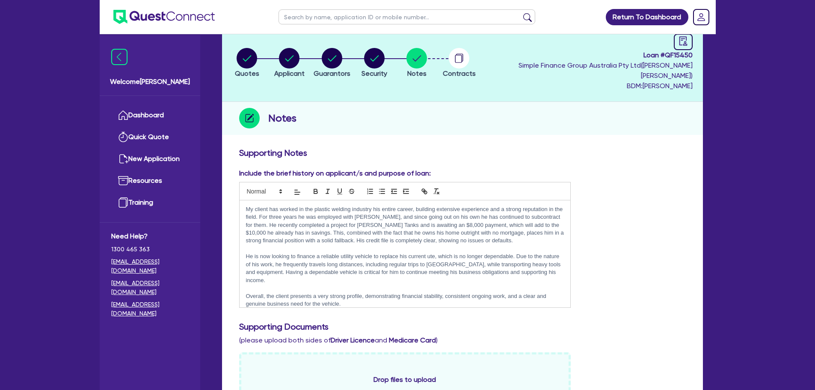
scroll to position [0, 0]
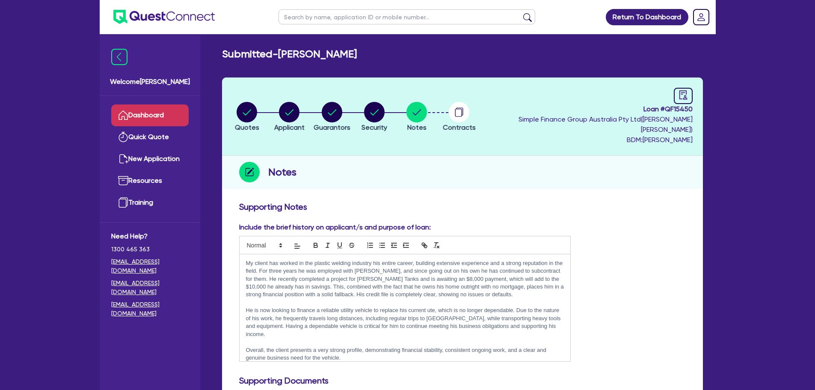
click at [170, 119] on link "Dashboard" at bounding box center [149, 115] width 77 height 22
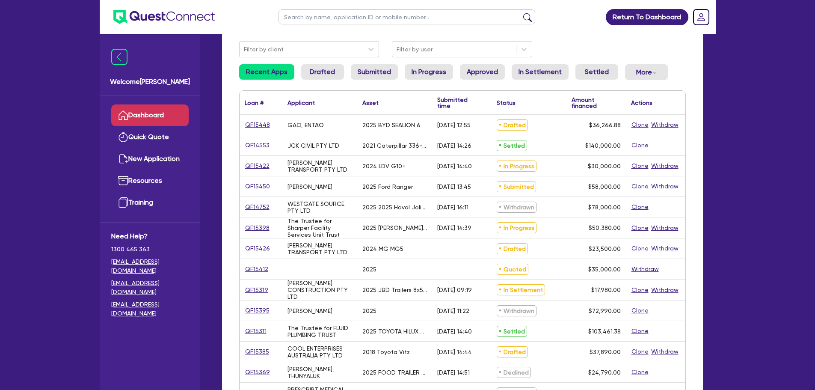
scroll to position [86, 0]
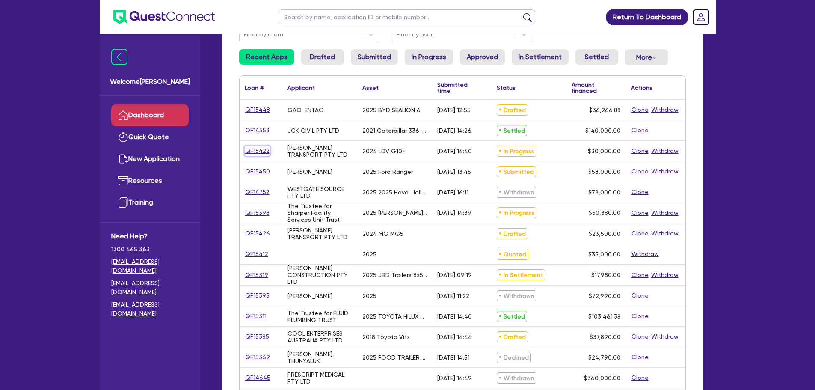
click at [260, 153] on link "QF15422" at bounding box center [257, 151] width 25 height 10
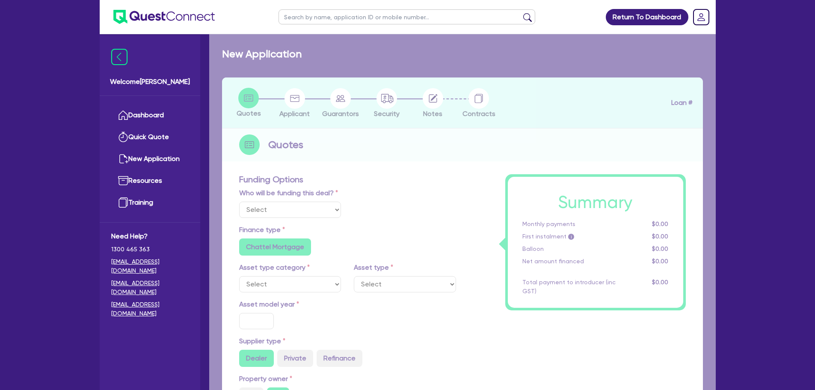
select select "Quest Finance - Own Book"
select select "CARS_AND_LIGHT_TRUCKS"
type input "2024"
radio input "false"
radio input "true"
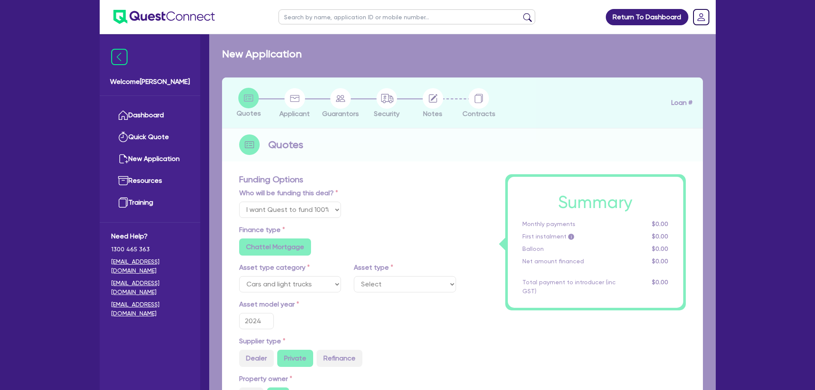
radio input "true"
type input "30,000"
type input "30"
type input "9,000"
type input "10"
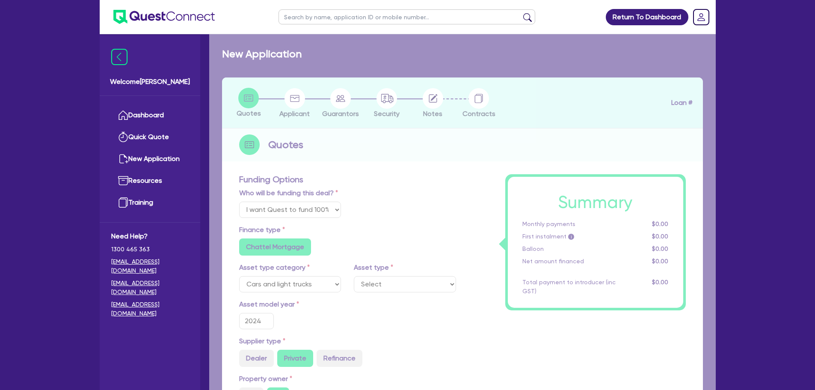
type input "3,000"
type input "17.95"
select select "VANS_AND_UTES"
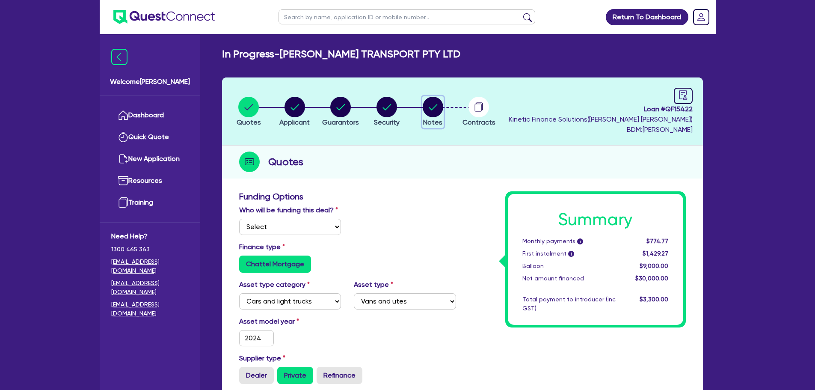
click at [435, 117] on button "Notes" at bounding box center [432, 112] width 21 height 32
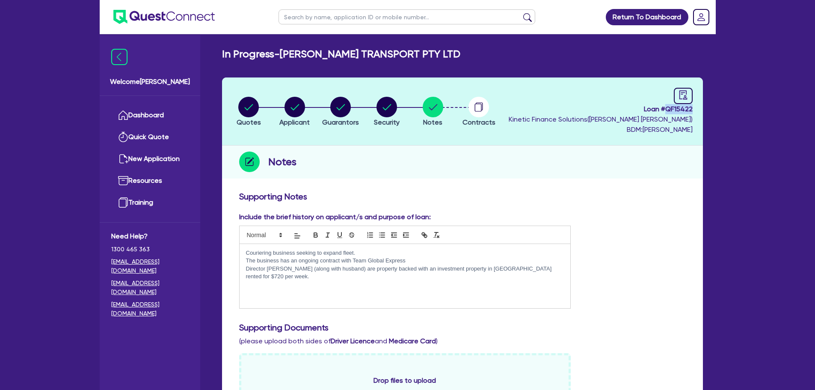
drag, startPoint x: 667, startPoint y: 109, endPoint x: 693, endPoint y: 113, distance: 26.5
click at [693, 113] on header "Quotes Applicant Guarantors Security Notes Contracts Loan # QF15422 Kinetic Fin…" at bounding box center [462, 111] width 481 height 68
copy span "QF15422"
click at [169, 104] on ul "Dashboard Quick Quote New Application Ref Company Ref Salesperson Resources Tra…" at bounding box center [150, 159] width 101 height 126
click at [164, 112] on link "Dashboard" at bounding box center [149, 115] width 77 height 22
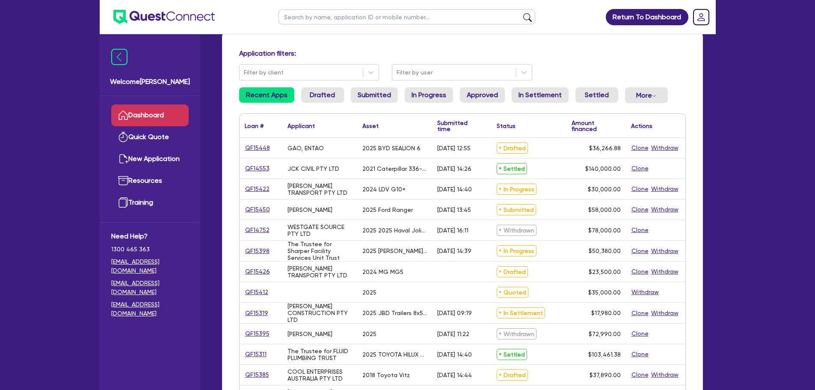
scroll to position [128, 0]
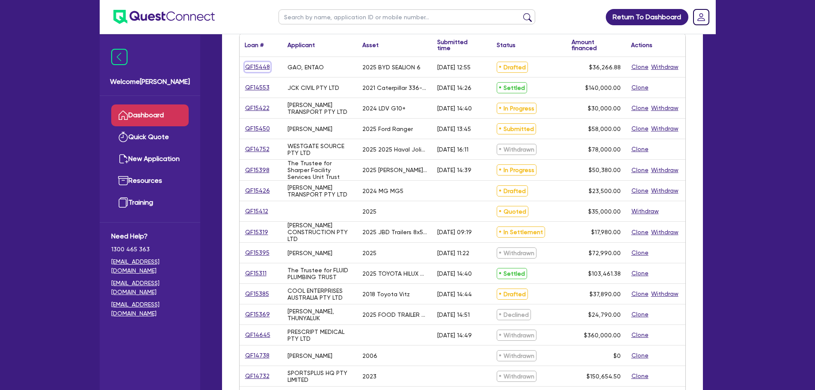
click at [259, 65] on link "QF15448" at bounding box center [258, 67] width 26 height 10
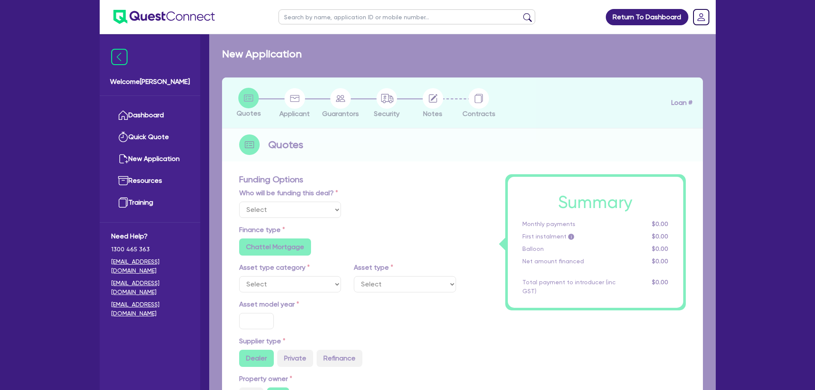
select select "Quest Finance - Platform Funding"
select select "CARS_AND_LIGHT_TRUCKS"
type input "2025"
radio input "true"
type input "45,333.6"
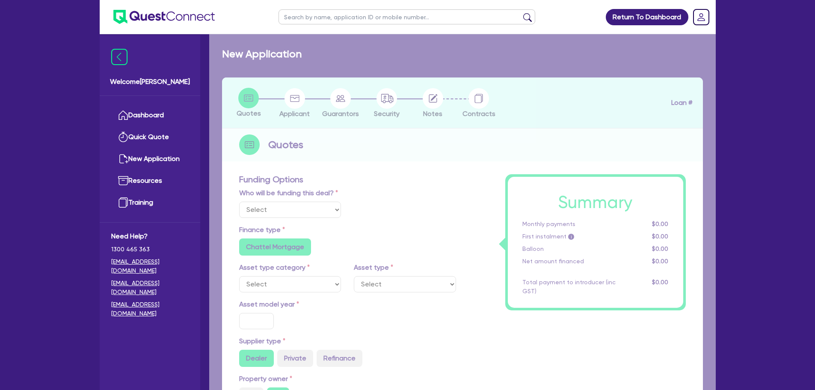
type input "9,066.72"
radio input "true"
type input "11"
select select "PASSENGER_VEHICLES"
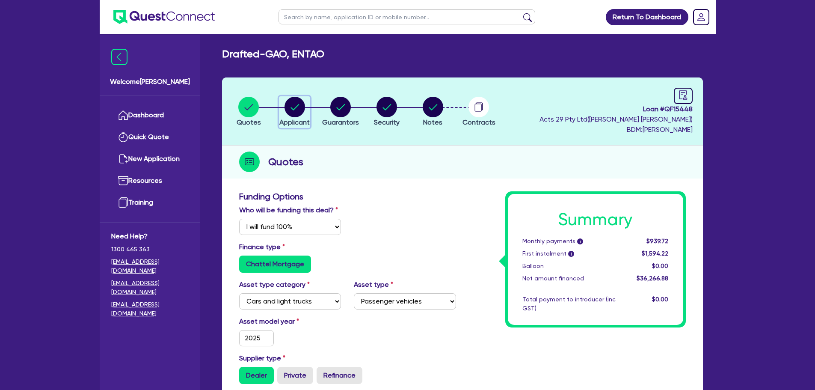
click at [299, 110] on circle "button" at bounding box center [294, 107] width 21 height 21
select select "SOLE_TRADER"
select select "RETAIL_WHOLESALE_TRADE"
select select "HARDWARE_SUPPLIES"
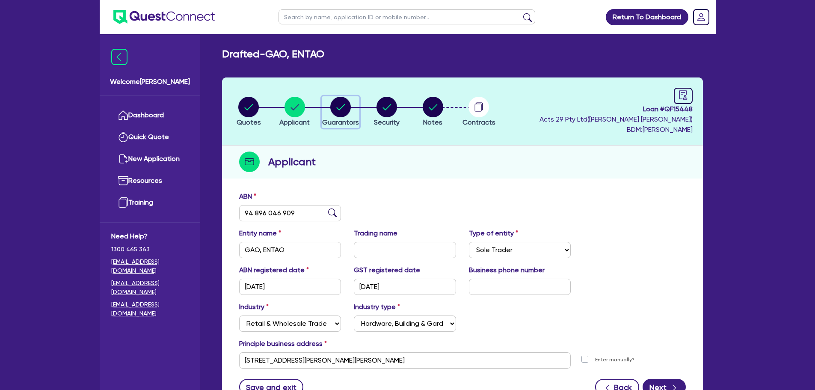
click at [350, 114] on icon "button" at bounding box center [340, 107] width 21 height 21
select select "MR"
select select "VIC"
select select "SINGLE"
select select "CASH"
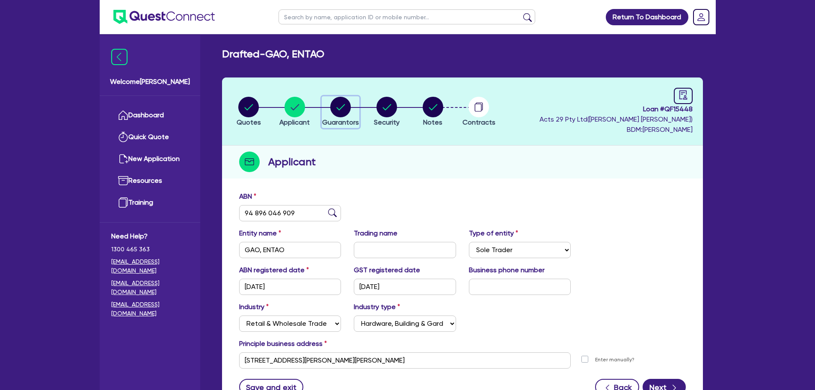
select select "PROPERTY"
select select "MORTGAGE"
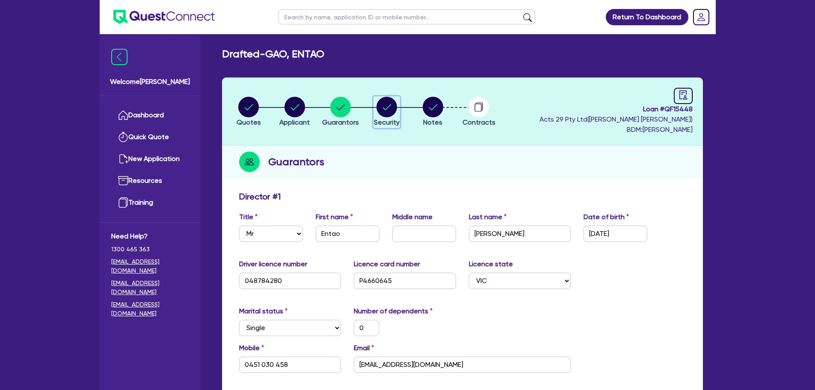
click at [381, 109] on circle "button" at bounding box center [386, 107] width 21 height 21
select select "CARS_AND_LIGHT_TRUCKS"
select select "PASSENGER_VEHICLES"
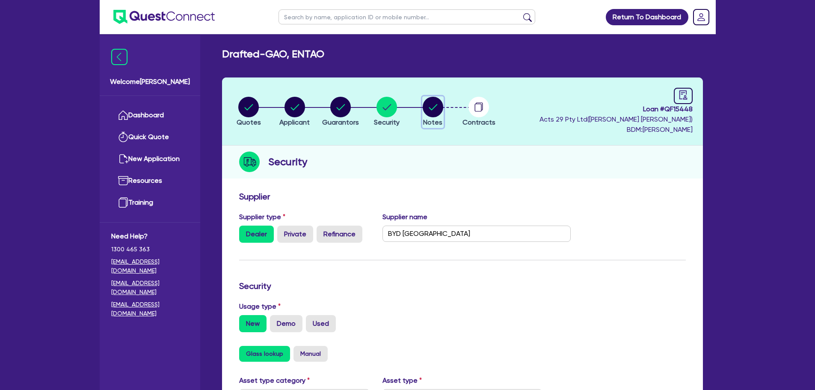
click at [431, 106] on circle "button" at bounding box center [433, 107] width 21 height 21
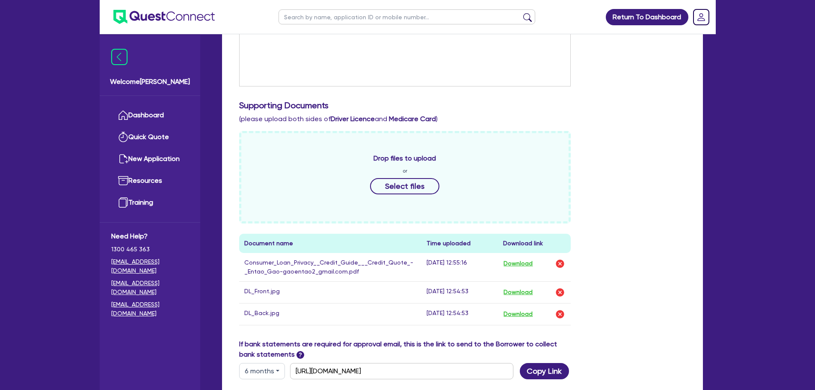
scroll to position [342, 0]
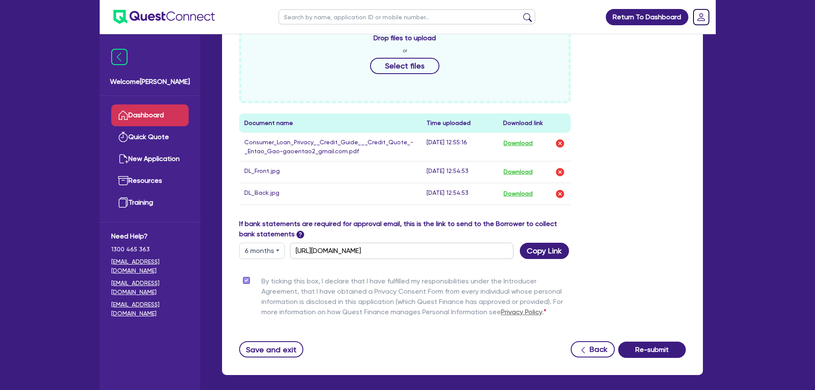
click at [165, 114] on link "Dashboard" at bounding box center [149, 115] width 77 height 22
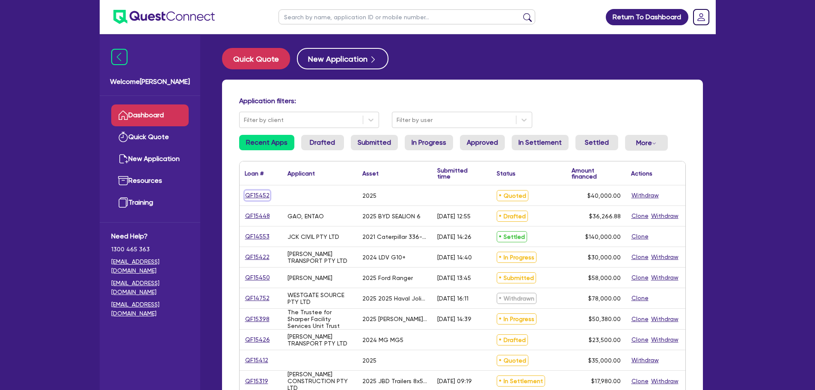
click at [262, 193] on link "QF15452" at bounding box center [257, 195] width 25 height 10
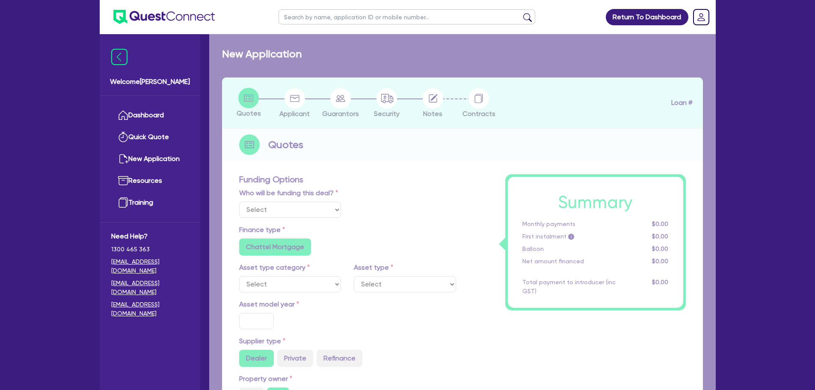
select select "Quest Finance - Own Book"
select select "CARS_AND_LIGHT_TRUCKS"
type input "2025"
radio input "true"
type input "40,000"
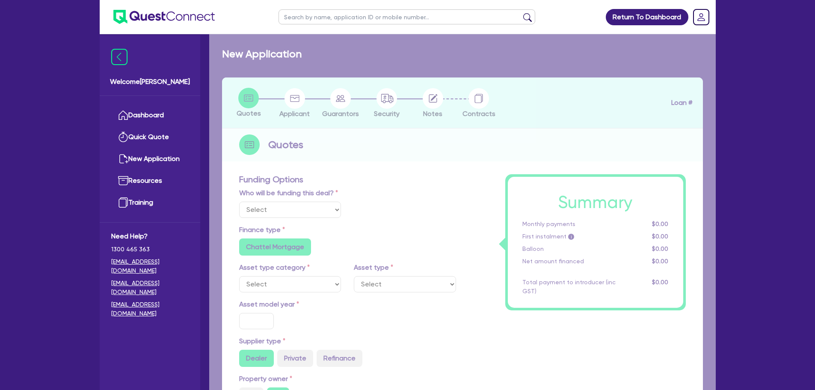
type input "8"
type input "3,200"
type input "17.95"
type input "5,000"
select select "PASSENGER_VEHICLES"
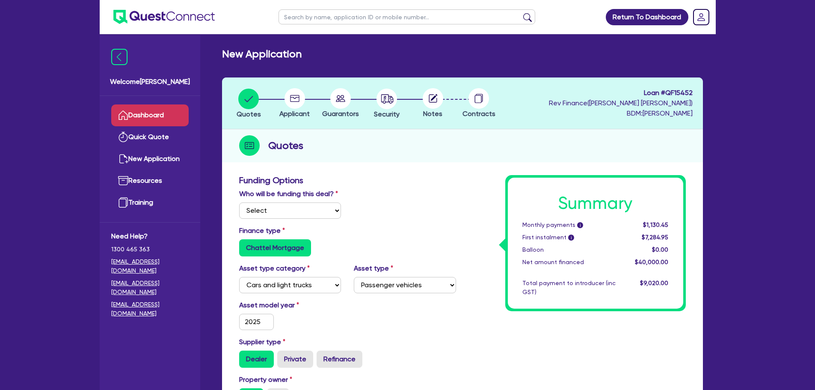
click at [165, 111] on link "Dashboard" at bounding box center [149, 115] width 77 height 22
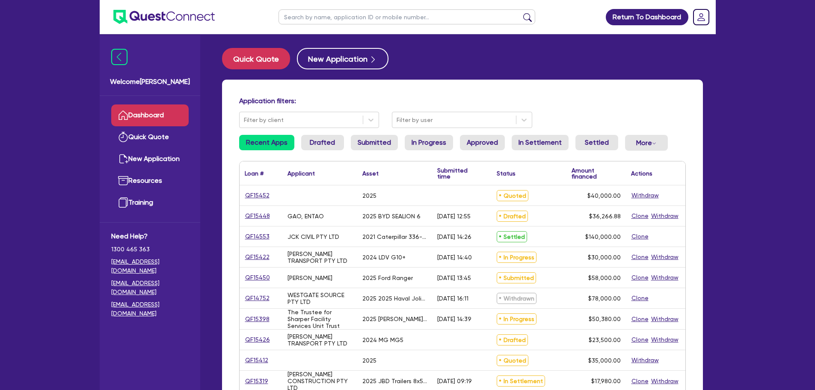
scroll to position [43, 0]
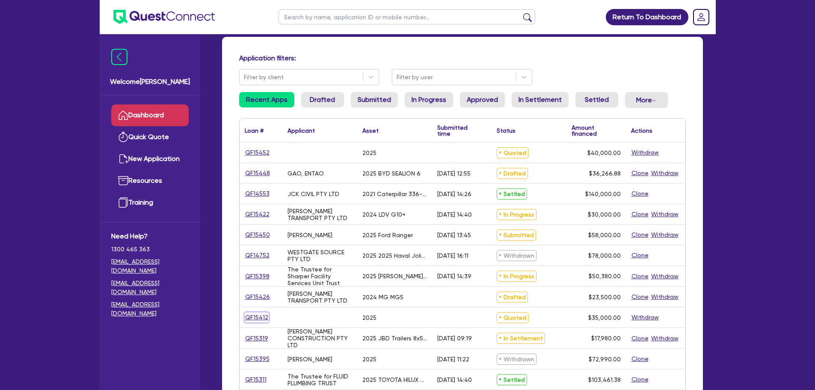
click at [259, 317] on link "QF15412" at bounding box center [257, 317] width 24 height 10
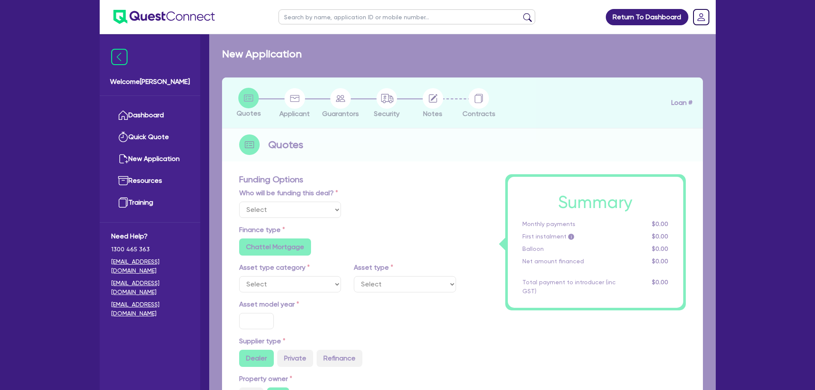
select select "Quest Finance - Own Book"
select select "CARS_AND_LIGHT_TRUCKS"
type input "2025"
radio input "true"
type input "35,000"
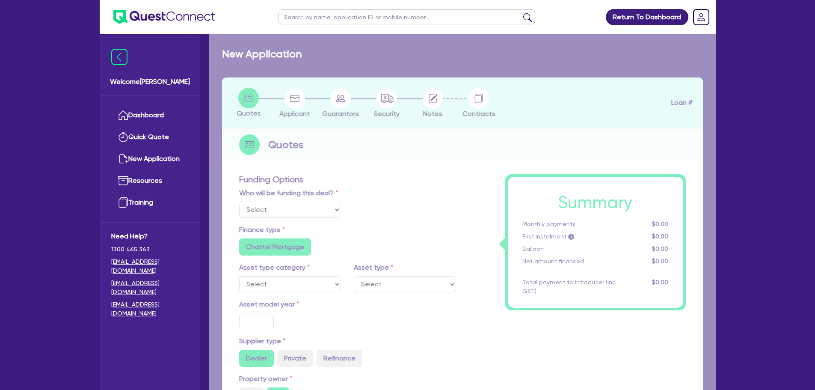
type input "8"
type input "2,800"
type input "17"
type input "990"
select select "PASSENGER_VEHICLES"
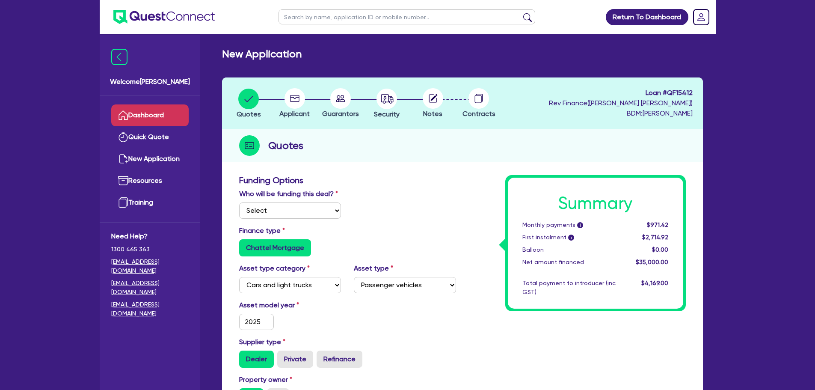
click at [175, 113] on link "Dashboard" at bounding box center [149, 115] width 77 height 22
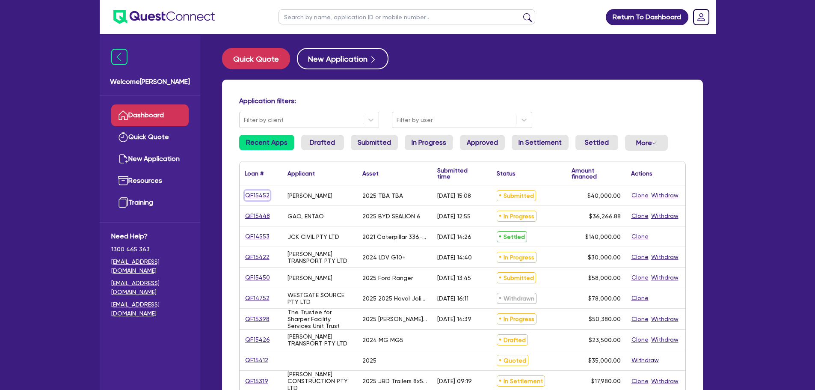
click at [264, 196] on link "QF15452" at bounding box center [257, 195] width 25 height 10
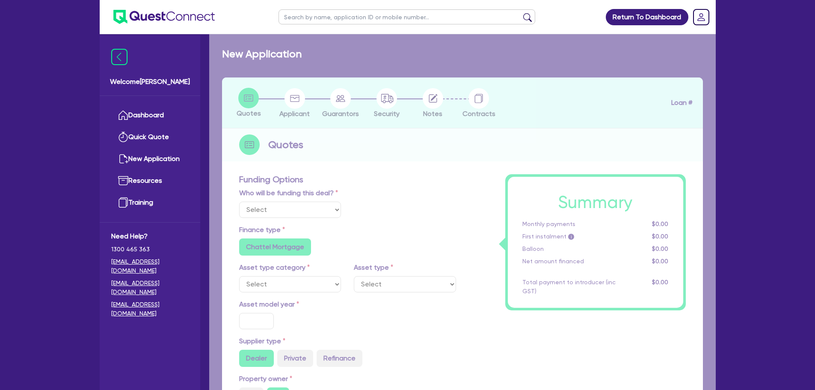
select select "Quest Finance - Own Book"
select select "CARS_AND_LIGHT_TRUCKS"
type input "2025"
radio input "true"
type input "40,000"
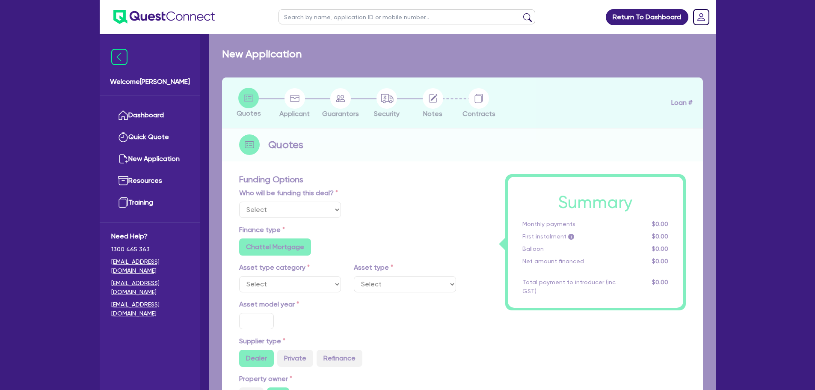
type input "5"
type input "2,000"
type input "17.95"
type input "900"
select select "PASSENGER_VEHICLES"
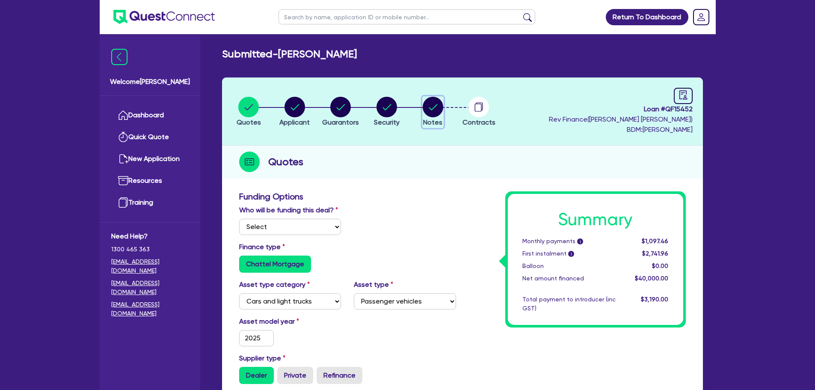
click at [433, 114] on circle "button" at bounding box center [433, 107] width 21 height 21
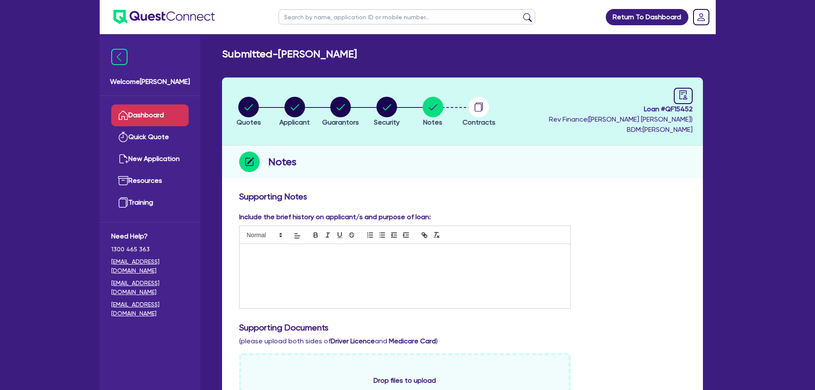
click at [153, 110] on link "Dashboard" at bounding box center [149, 115] width 77 height 22
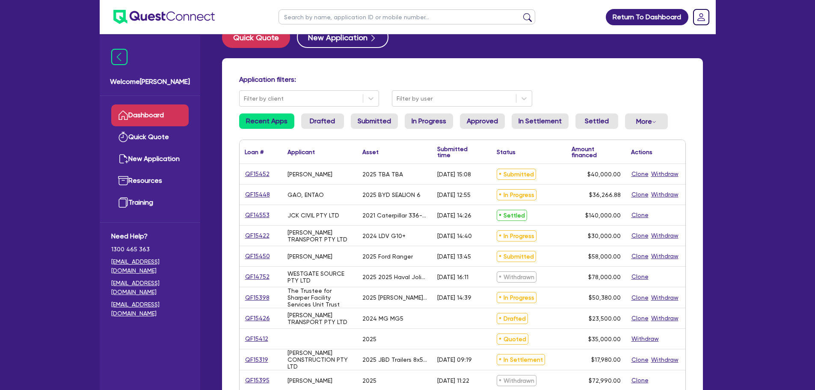
scroll to position [43, 0]
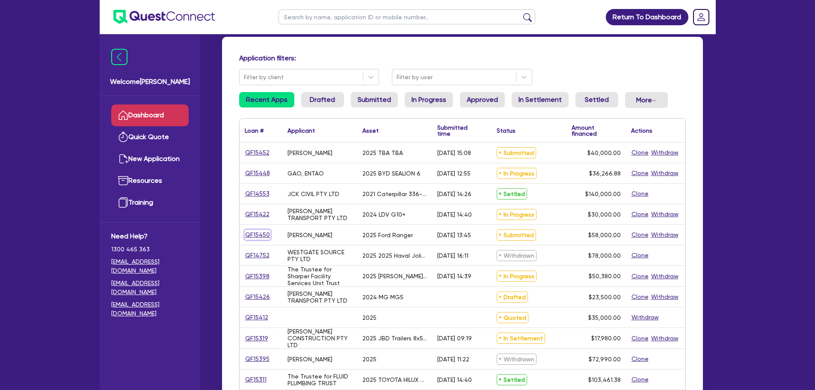
click at [258, 234] on link "QF15450" at bounding box center [258, 235] width 26 height 10
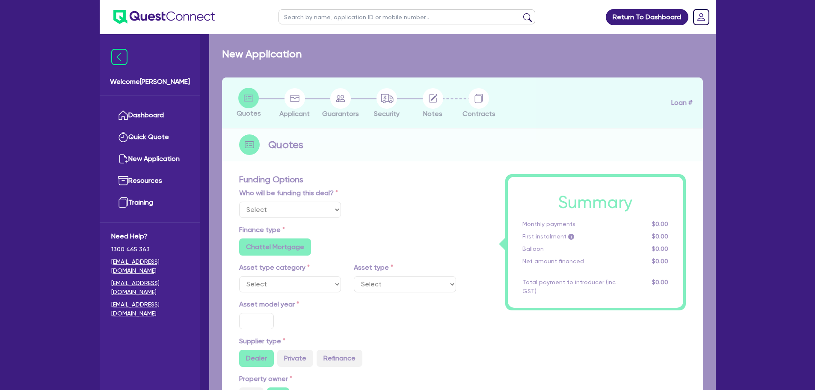
select select "Quest Finance - Own Book"
select select "CARS_AND_LIGHT_TRUCKS"
type input "2025"
radio input "true"
type input "58,000"
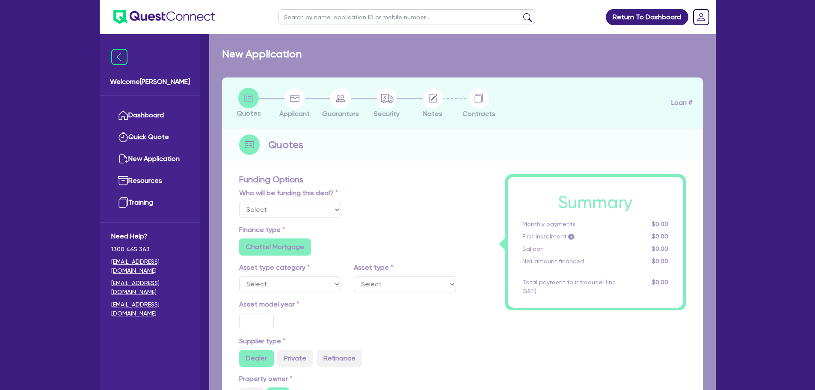
type input "30"
type input "17,400"
type input "8"
type input "4,640"
type input "17.95"
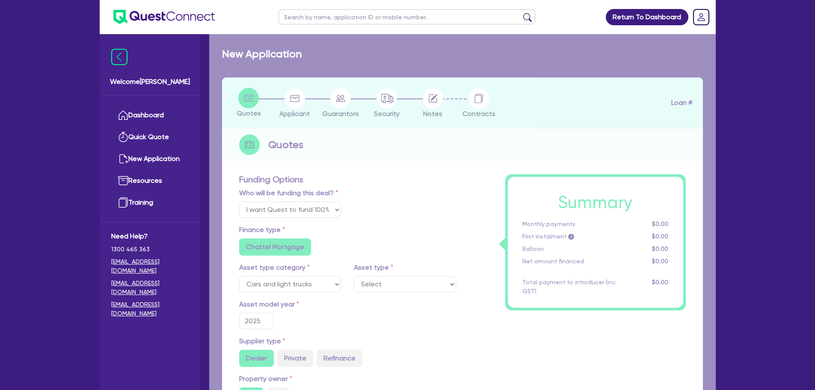
select select "PASSENGER_VEHICLES"
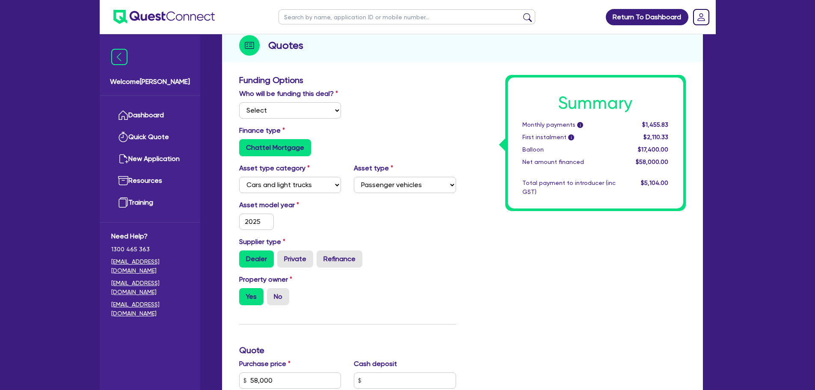
scroll to position [128, 0]
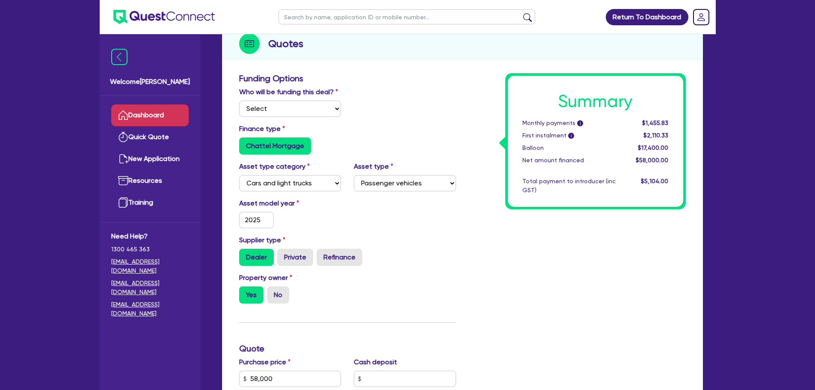
click at [142, 109] on link "Dashboard" at bounding box center [149, 115] width 77 height 22
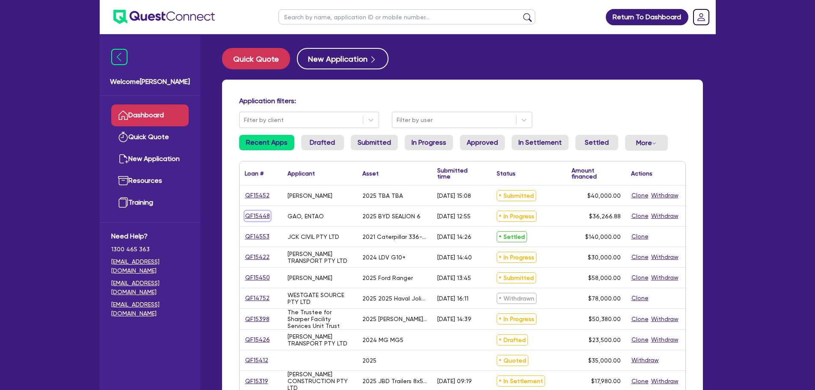
click at [252, 216] on link "QF15448" at bounding box center [258, 216] width 26 height 10
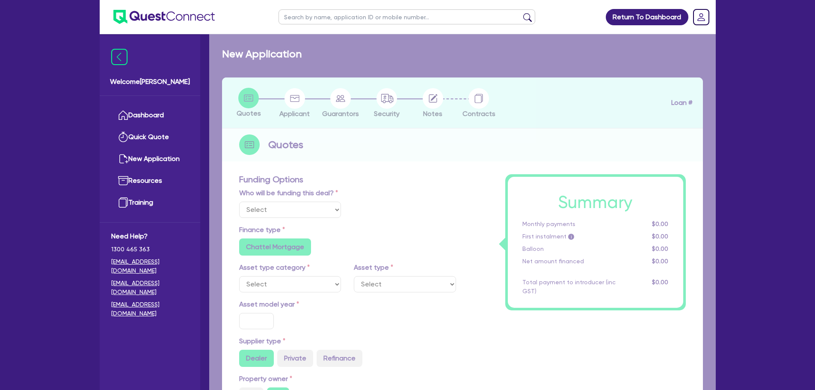
select select "Quest Finance - Platform Funding"
select select "CARS_AND_LIGHT_TRUCKS"
type input "2025"
radio input "true"
type input "45,333.6"
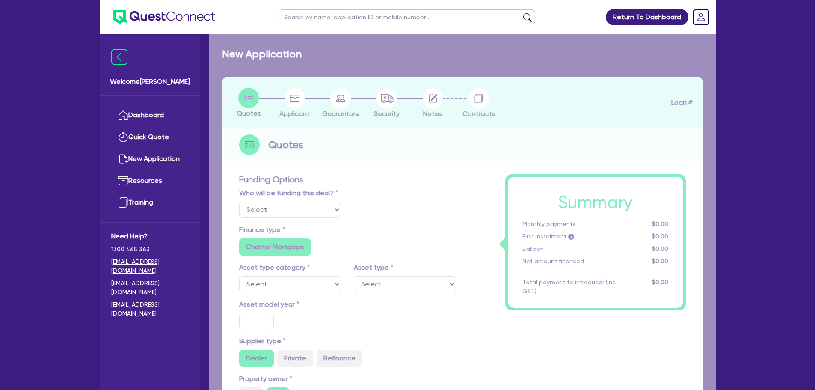
type input "9,066.72"
radio input "true"
type input "11"
select select "PASSENGER_VEHICLES"
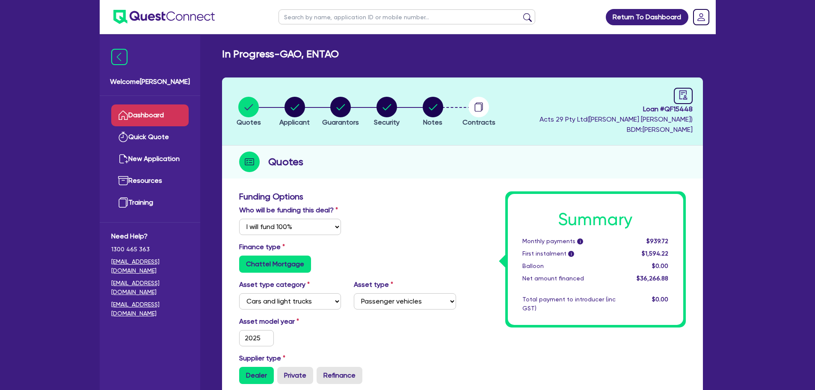
click at [160, 114] on link "Dashboard" at bounding box center [149, 115] width 77 height 22
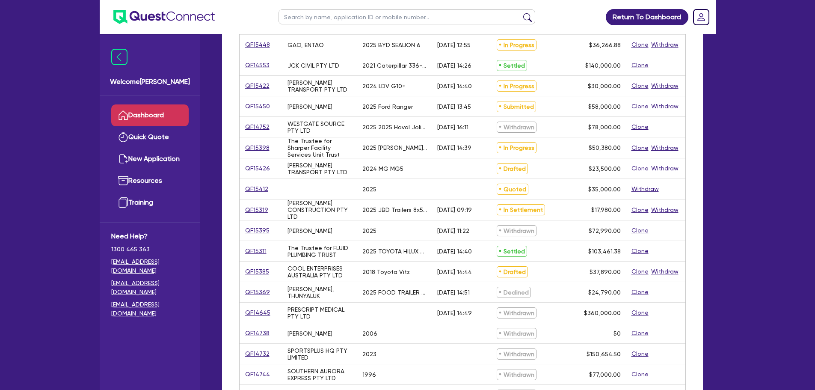
scroll to position [299, 0]
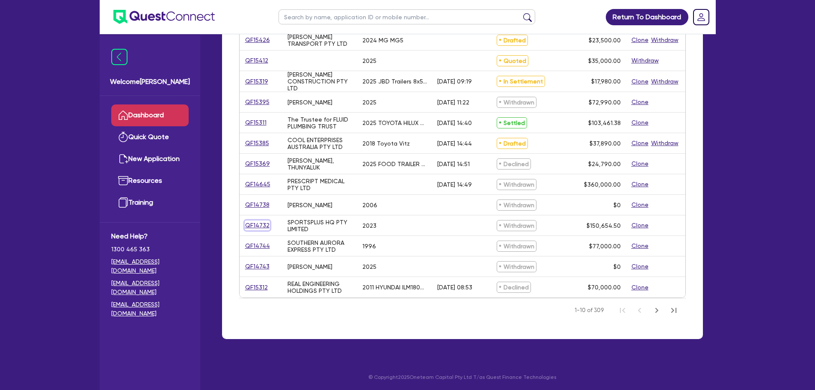
click at [261, 226] on link "QF14732" at bounding box center [257, 225] width 25 height 10
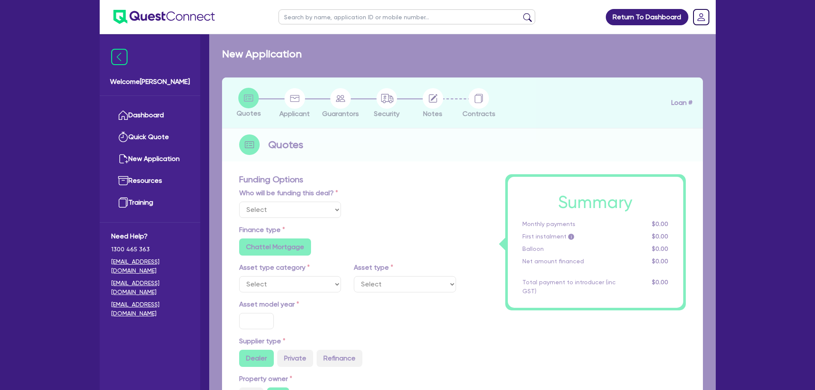
select select "Quest Finance - Own Book"
select select "TERTIARY_ASSETS"
type input "2023"
radio input "false"
radio input "true"
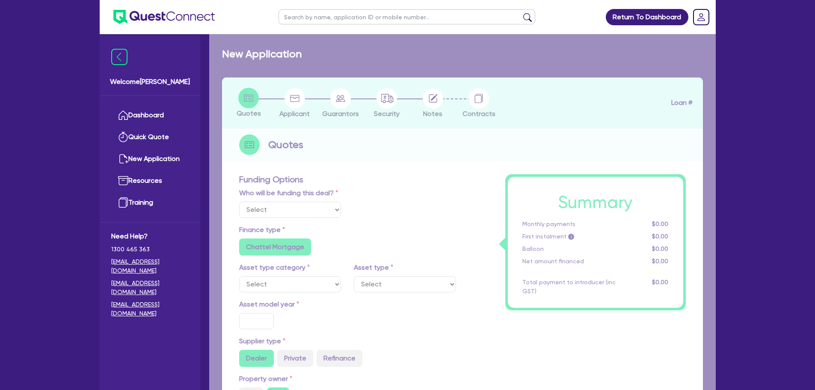
type input "150,000"
type input "5"
type input "7,532.73"
type input "17.95"
type input "1,200"
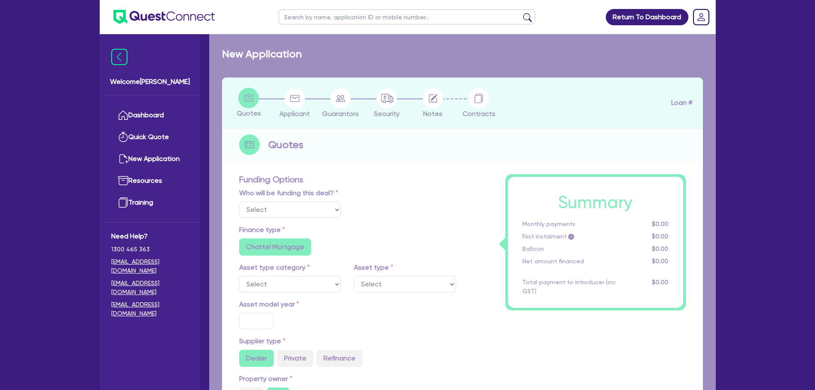
radio input "true"
radio input "false"
select select "OTHER_TERTIARY"
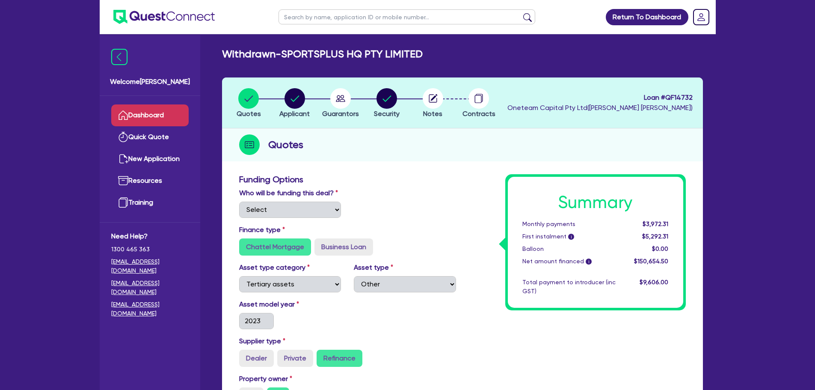
click at [135, 110] on link "Dashboard" at bounding box center [149, 115] width 77 height 22
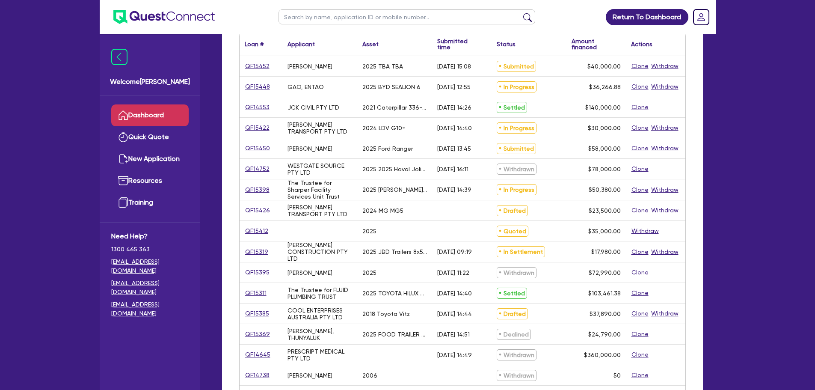
scroll to position [257, 0]
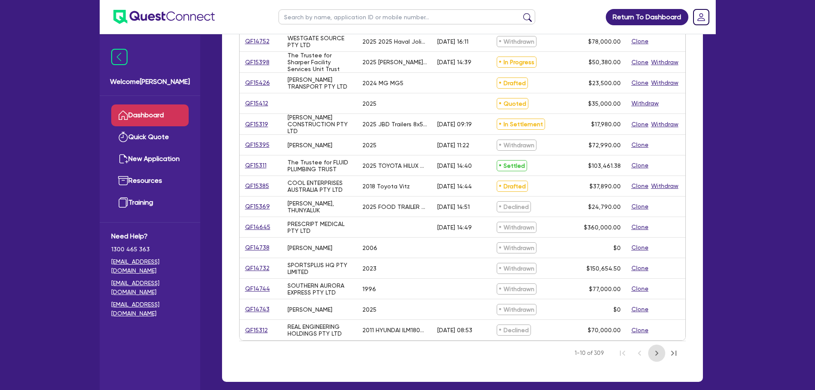
click at [655, 354] on icon "Next Page" at bounding box center [657, 353] width 10 height 10
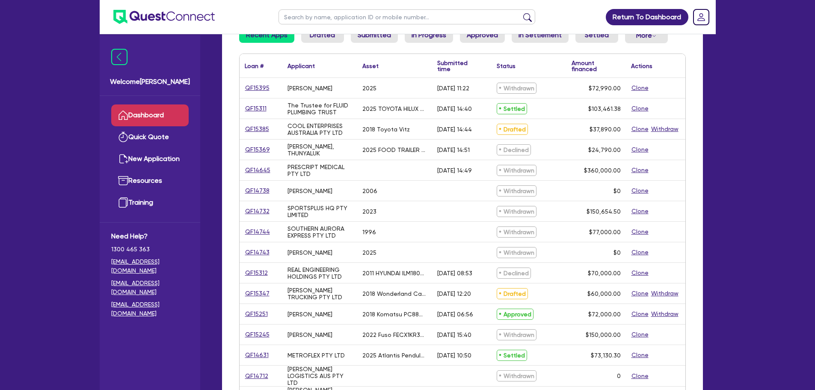
scroll to position [257, 0]
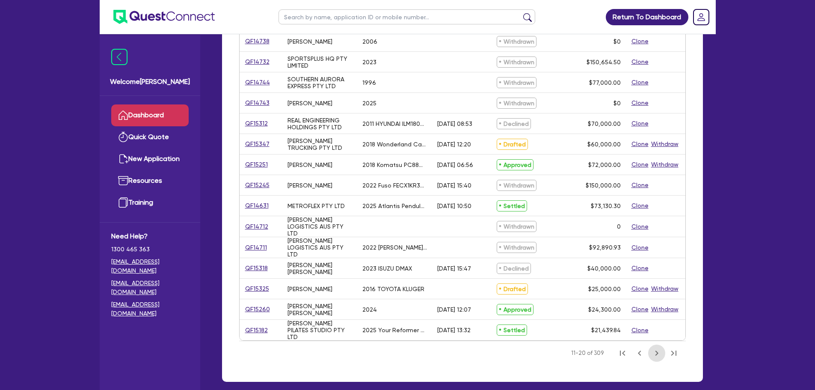
click at [658, 351] on icon "Next Page" at bounding box center [657, 353] width 10 height 10
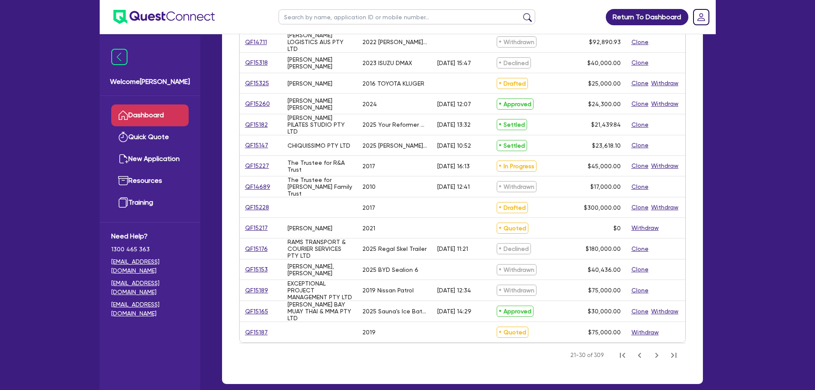
scroll to position [128, 0]
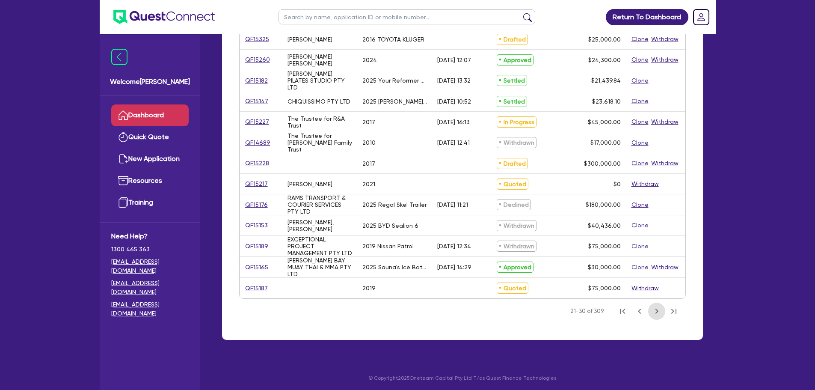
click at [656, 309] on icon "Next Page" at bounding box center [657, 311] width 10 height 10
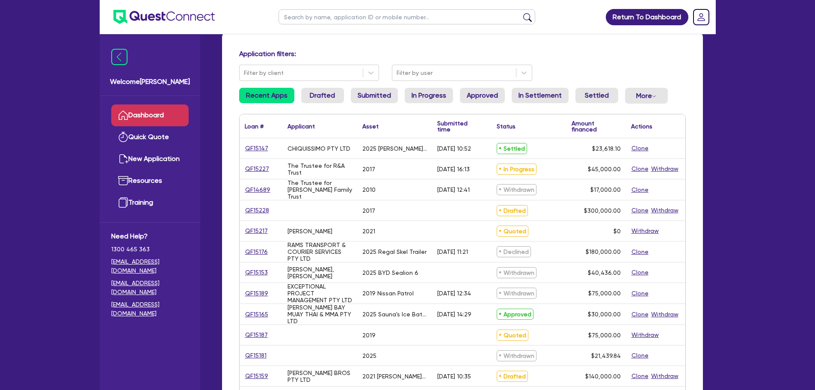
scroll to position [44, 0]
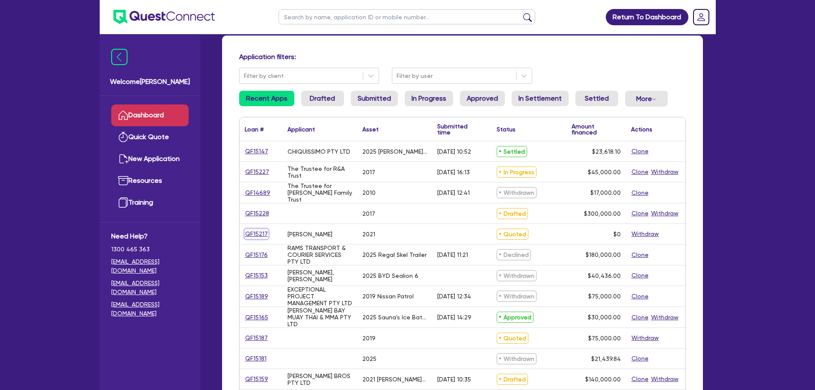
click at [262, 229] on link "QF15217" at bounding box center [257, 234] width 24 height 10
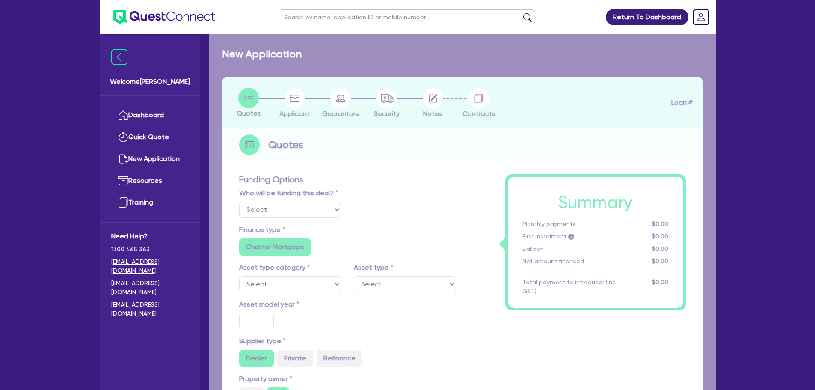
select select "CARS_AND_LIGHT_TRUCKS"
type input "2021"
radio input "false"
radio input "true"
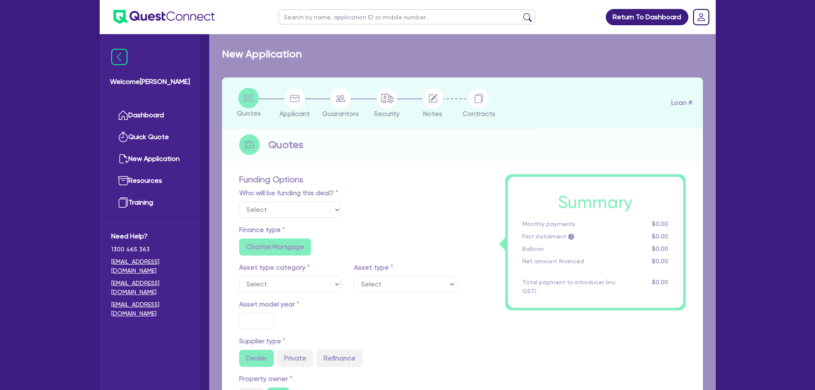
type input "125,000"
type input "25,000"
select select "PASSENGER_VEHICLES"
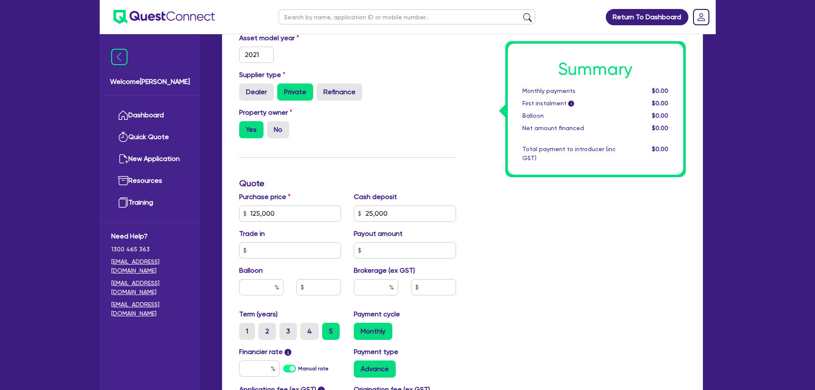
scroll to position [342, 0]
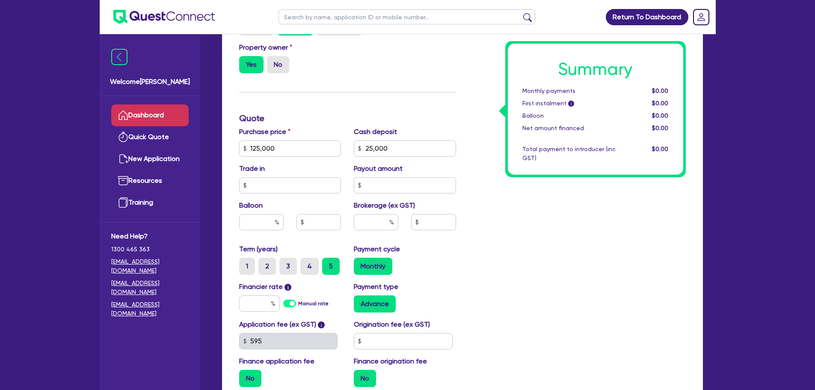
click at [177, 112] on link "Dashboard" at bounding box center [149, 115] width 77 height 22
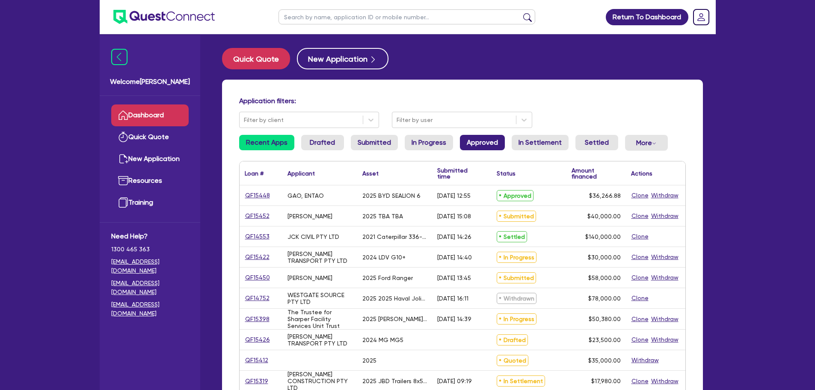
click at [473, 146] on link "Approved" at bounding box center [482, 142] width 45 height 15
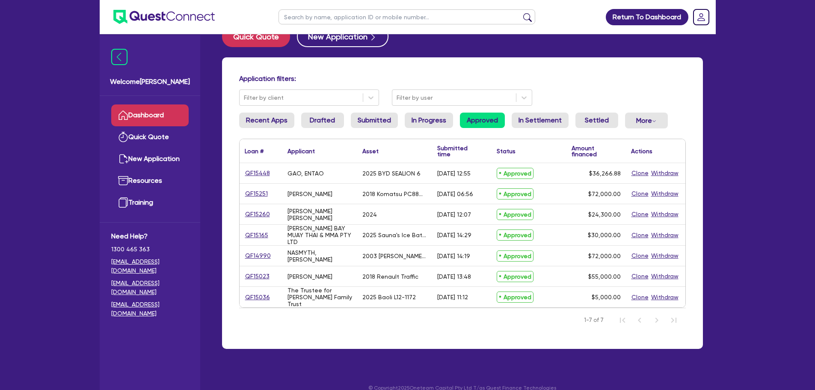
scroll to position [34, 0]
